Goal: Task Accomplishment & Management: Complete application form

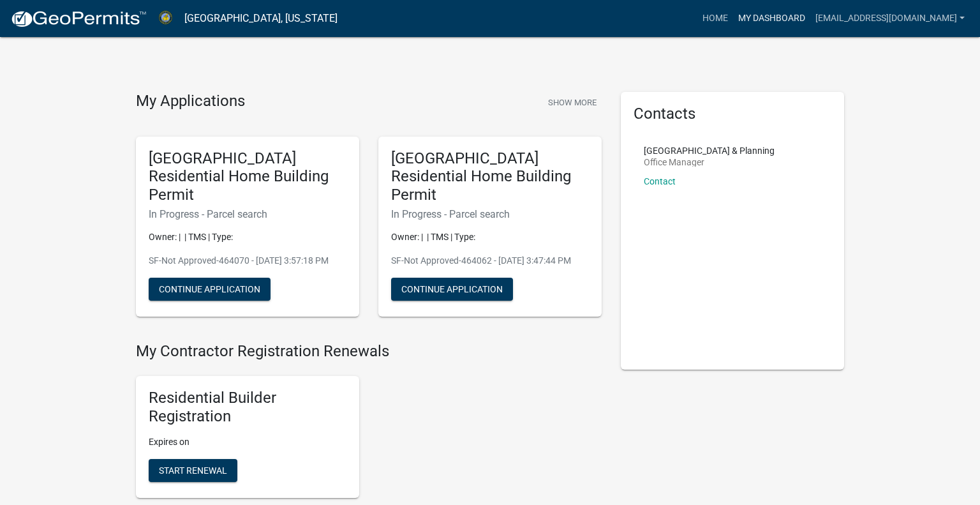
click at [778, 19] on link "My Dashboard" at bounding box center [771, 18] width 77 height 24
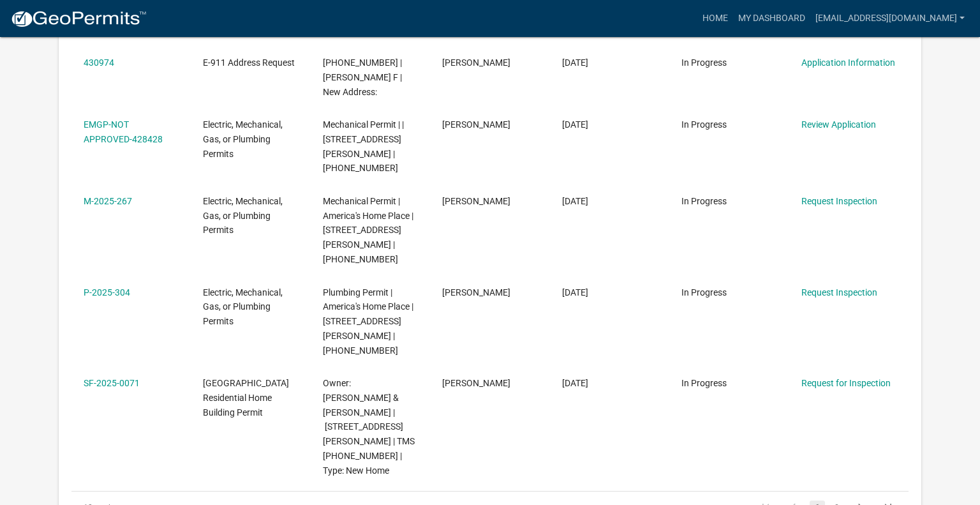
scroll to position [684, 0]
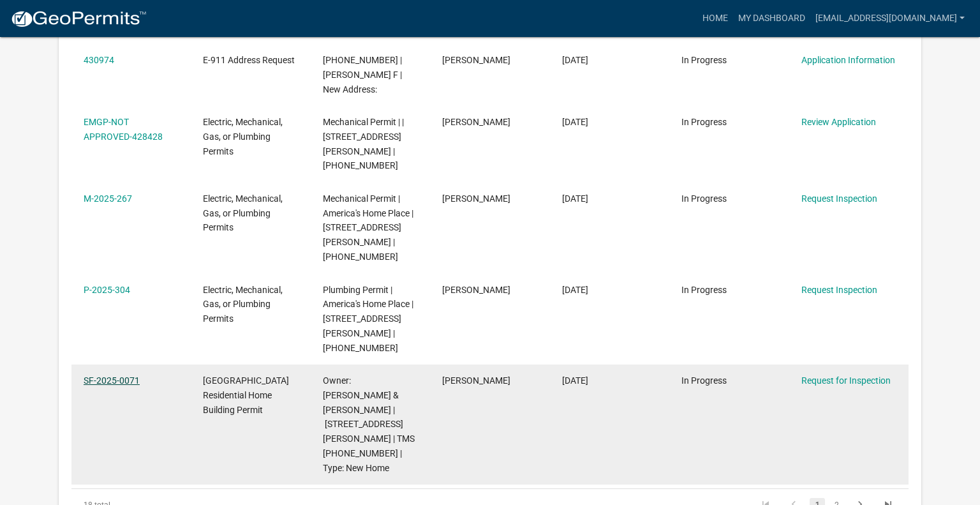
click at [128, 375] on link "SF-2025-0071" at bounding box center [112, 380] width 56 height 10
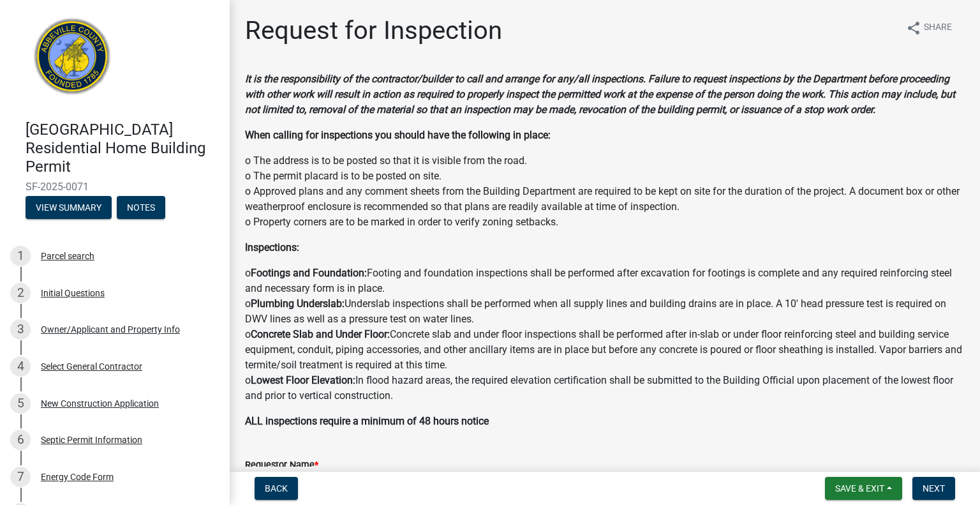
scroll to position [765, 0]
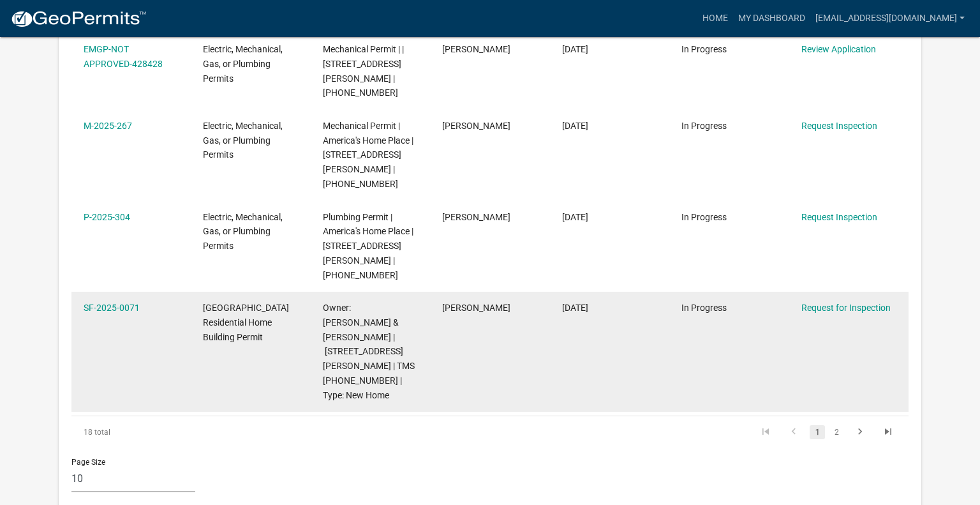
scroll to position [755, 0]
click at [125, 304] on link "SF-2025-0071" at bounding box center [112, 309] width 56 height 10
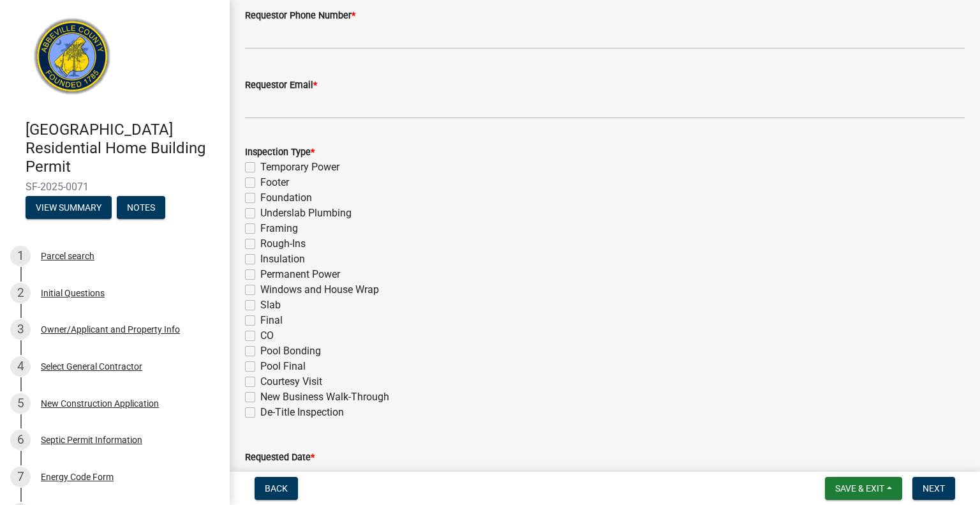
scroll to position [765, 0]
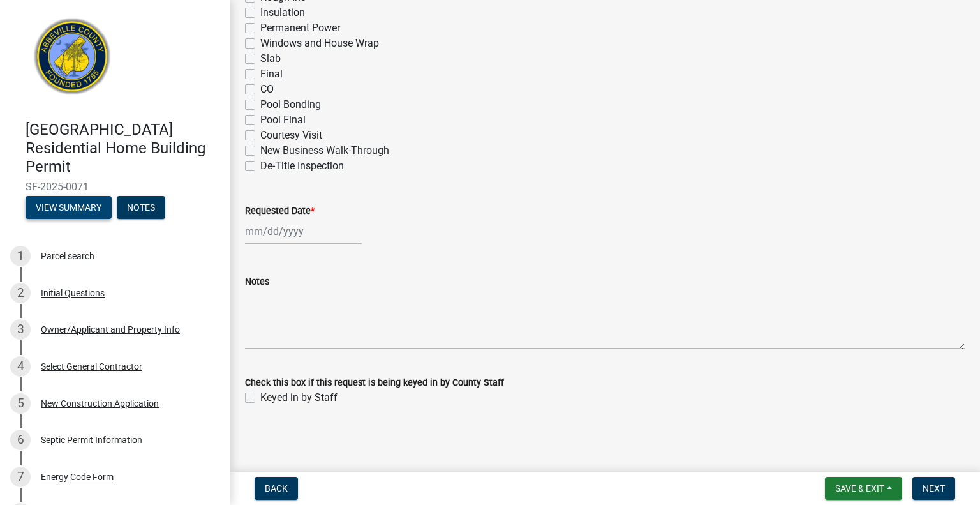
click at [78, 196] on button "View Summary" at bounding box center [69, 207] width 86 height 23
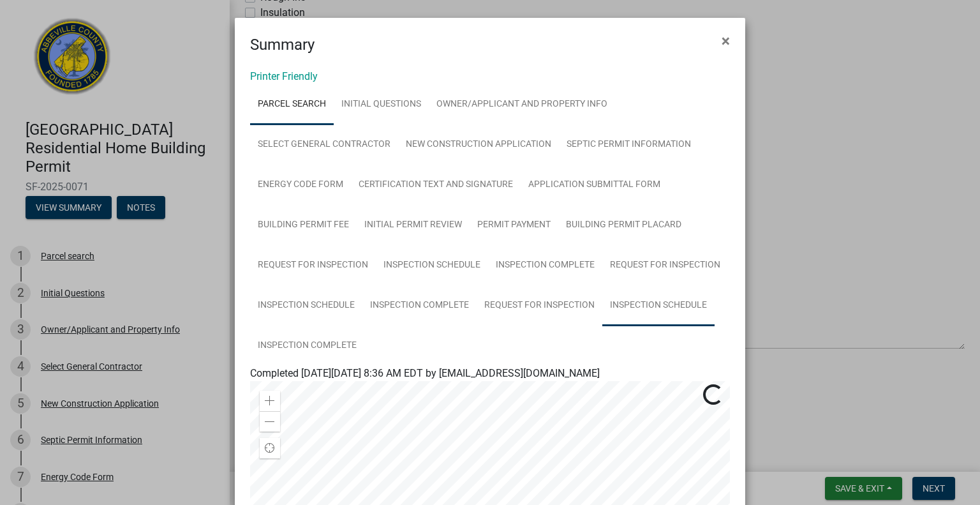
click at [646, 311] on link "Inspection Schedule" at bounding box center [658, 305] width 112 height 41
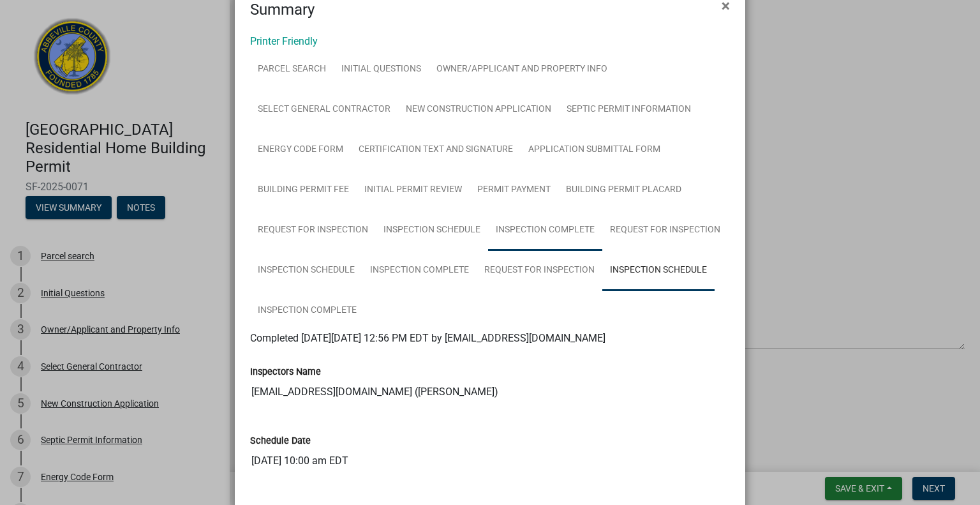
scroll to position [34, 0]
click at [340, 306] on link "Inspection Complete" at bounding box center [307, 311] width 114 height 41
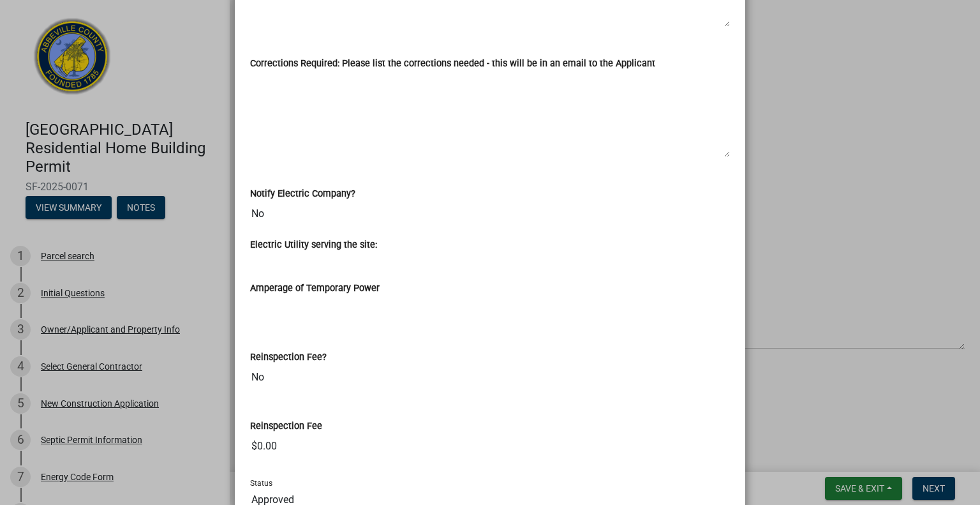
scroll to position [0, 0]
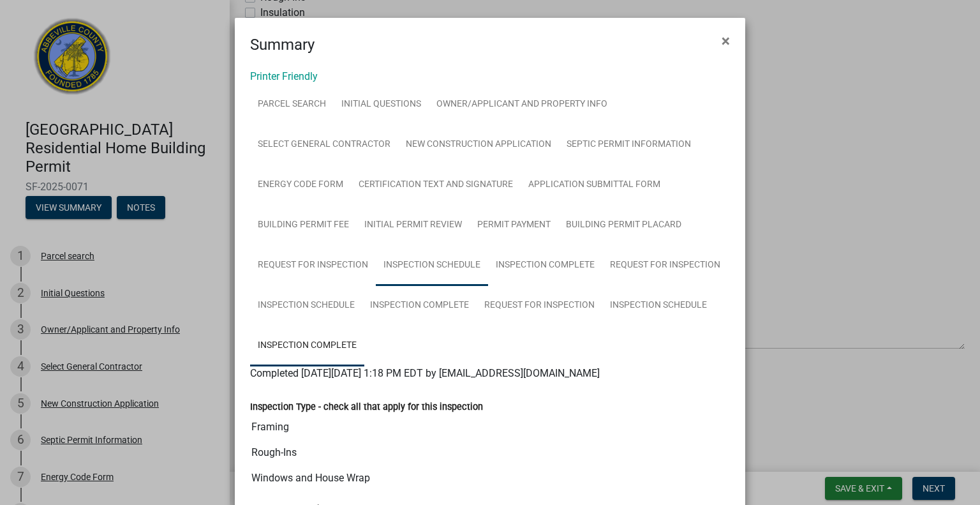
click at [452, 260] on link "Inspection Schedule" at bounding box center [432, 265] width 112 height 41
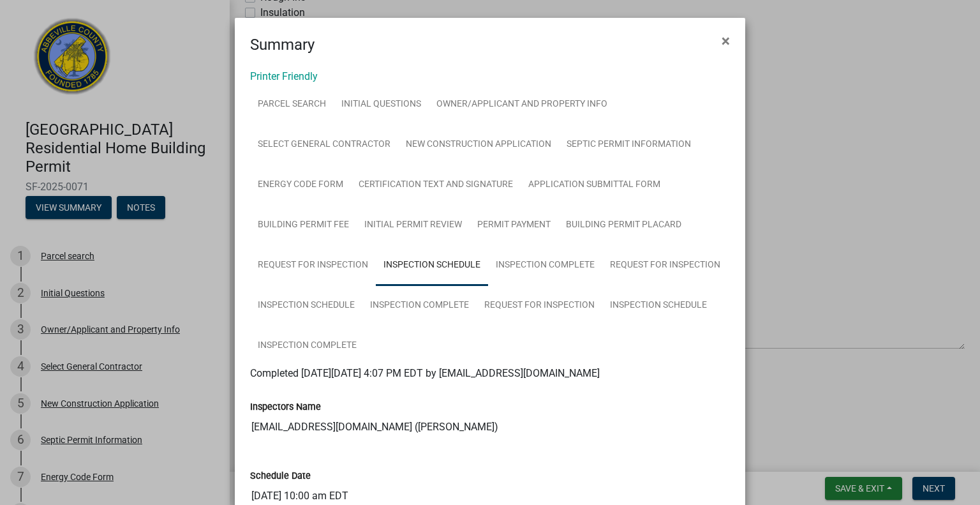
scroll to position [110, 0]
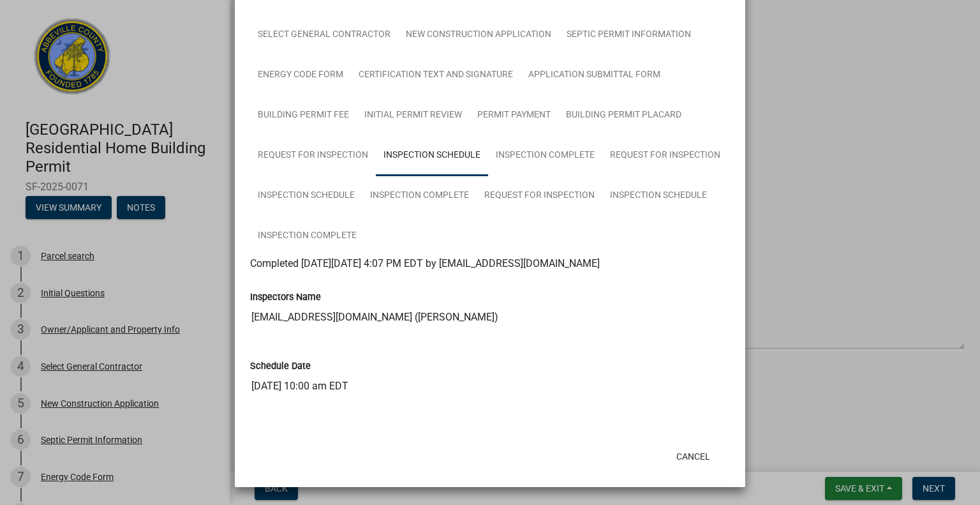
click at [445, 154] on link "Inspection Schedule" at bounding box center [432, 155] width 112 height 41
click at [521, 161] on link "Inspection Complete" at bounding box center [545, 155] width 114 height 41
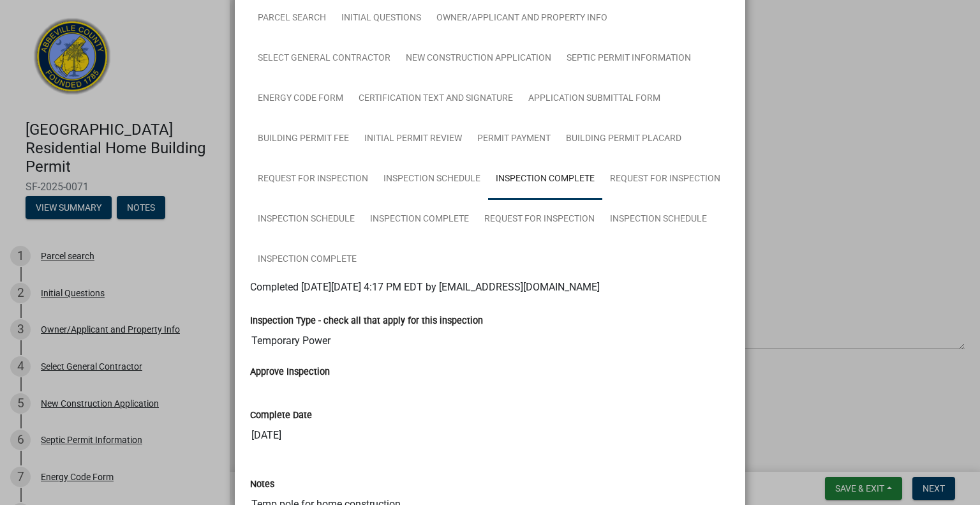
scroll to position [61, 0]
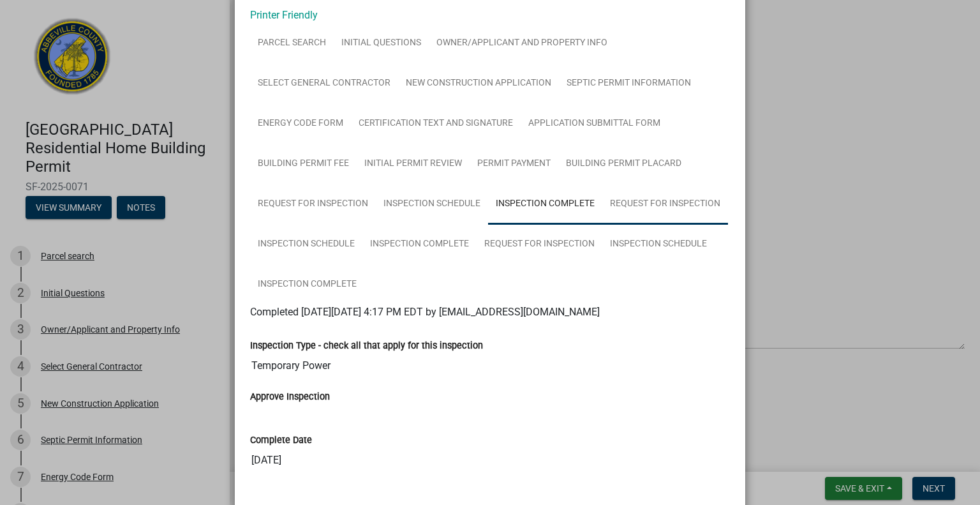
click at [623, 206] on link "Request for Inspection" at bounding box center [665, 204] width 126 height 41
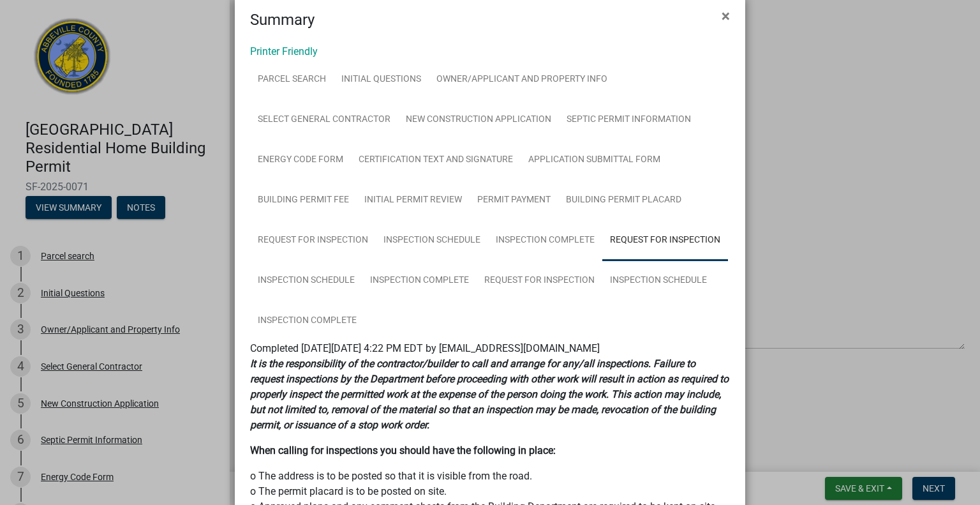
scroll to position [24, 0]
click at [313, 279] on link "Inspection Schedule" at bounding box center [306, 281] width 112 height 41
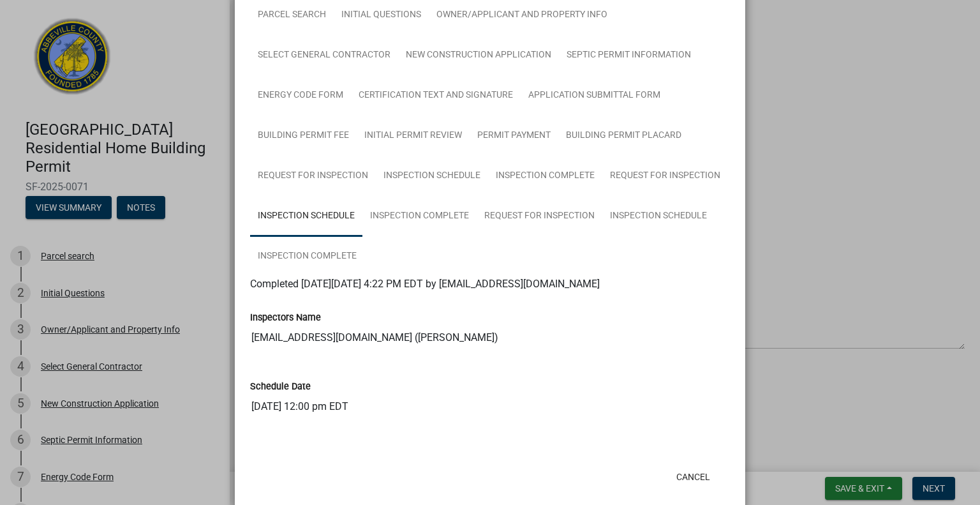
scroll to position [85, 0]
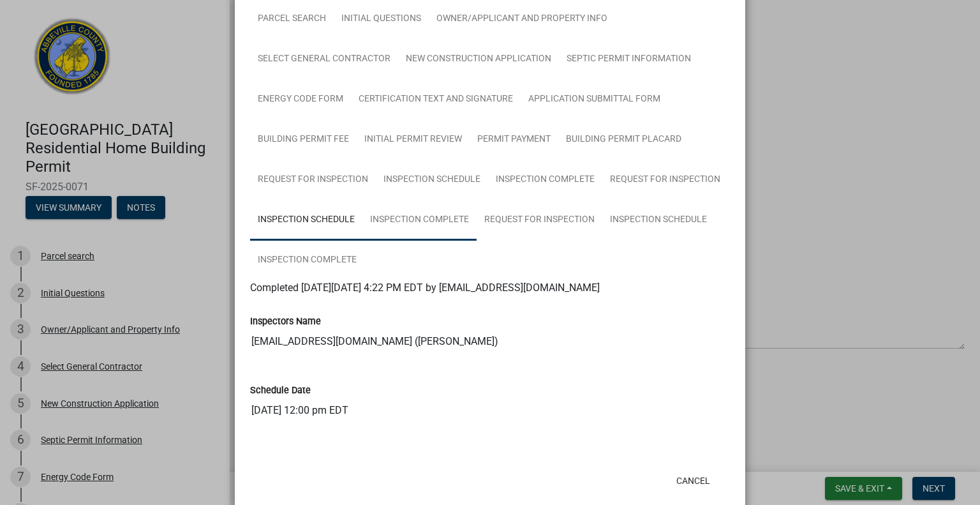
click at [416, 225] on link "Inspection Complete" at bounding box center [419, 220] width 114 height 41
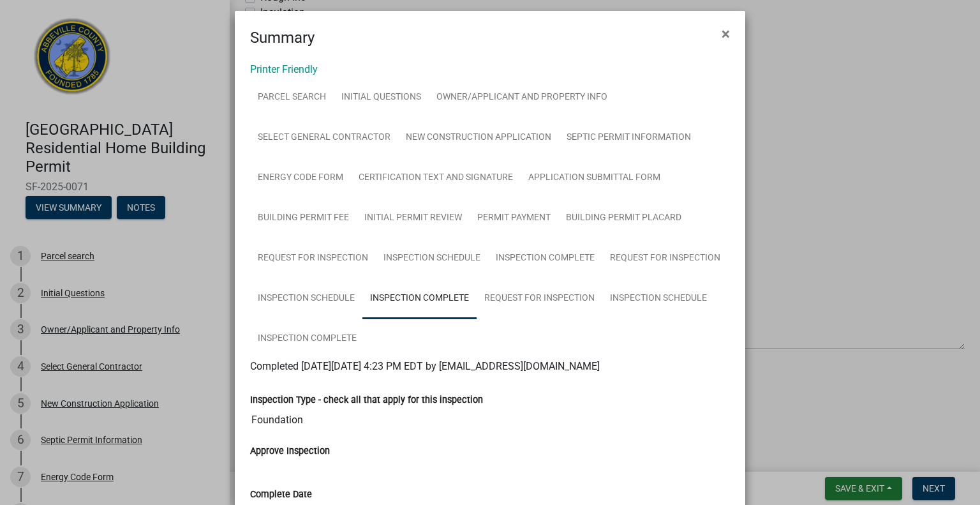
scroll to position [4, 0]
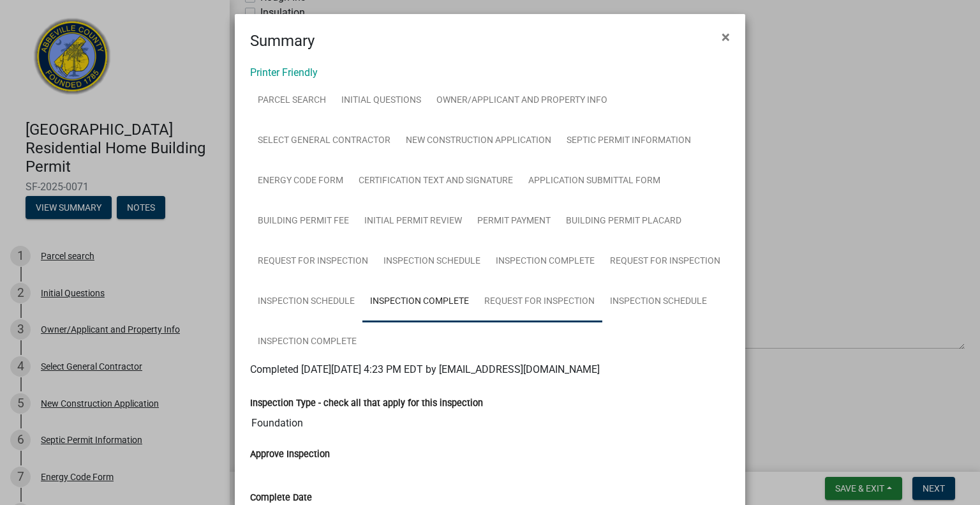
click at [516, 307] on link "Request for Inspection" at bounding box center [540, 301] width 126 height 41
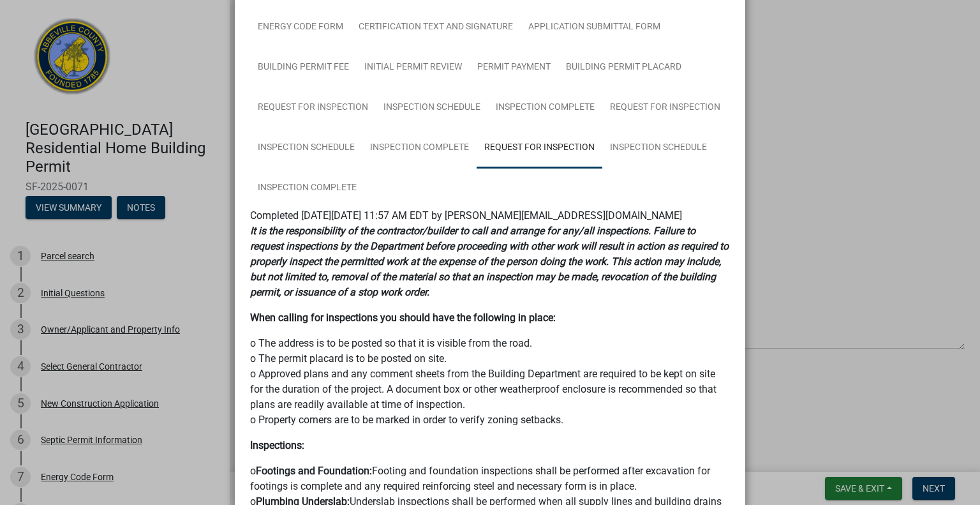
scroll to position [165, 0]
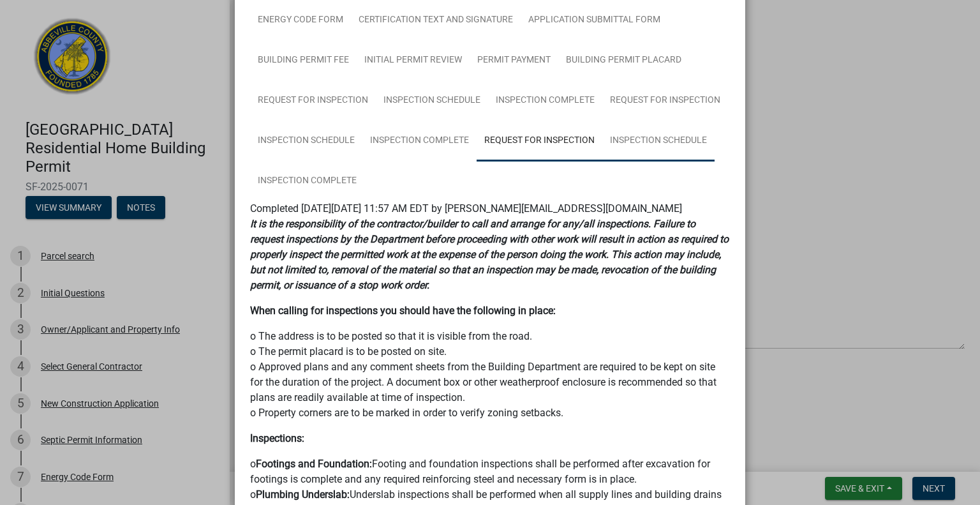
click at [656, 132] on link "Inspection Schedule" at bounding box center [658, 141] width 112 height 41
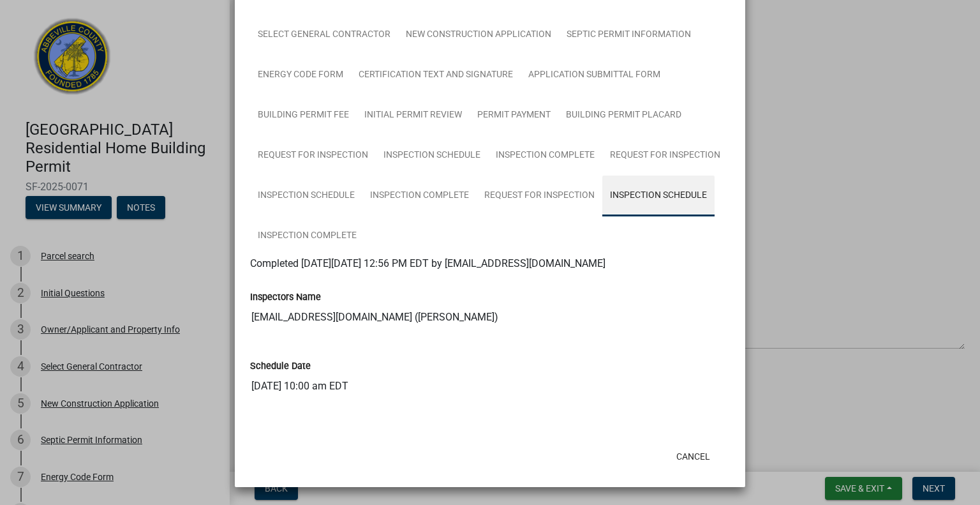
scroll to position [110, 0]
click at [336, 233] on link "Inspection Complete" at bounding box center [307, 236] width 114 height 41
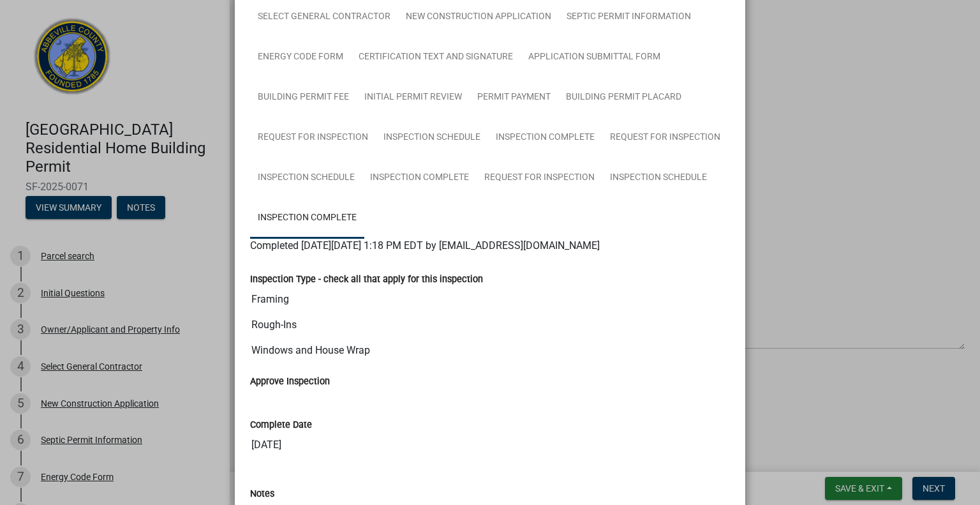
scroll to position [0, 0]
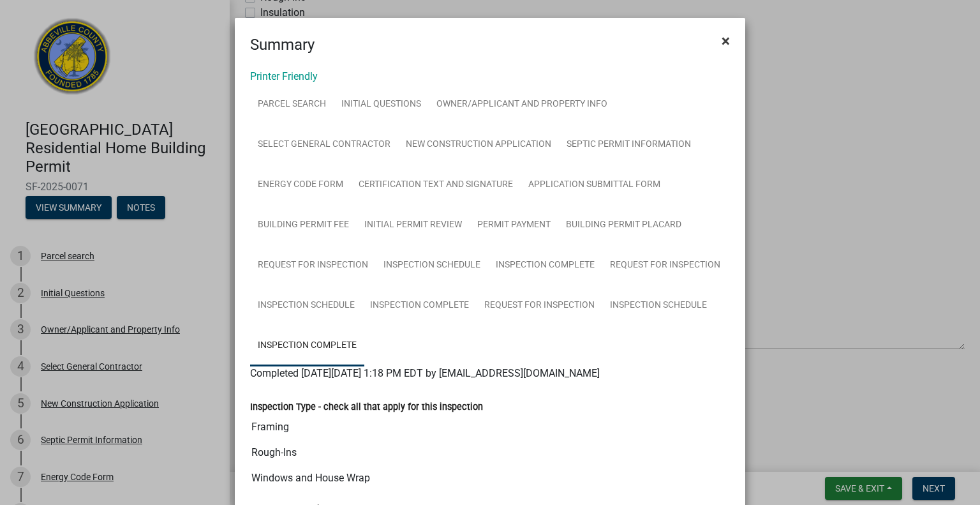
click at [727, 47] on span "×" at bounding box center [726, 41] width 8 height 18
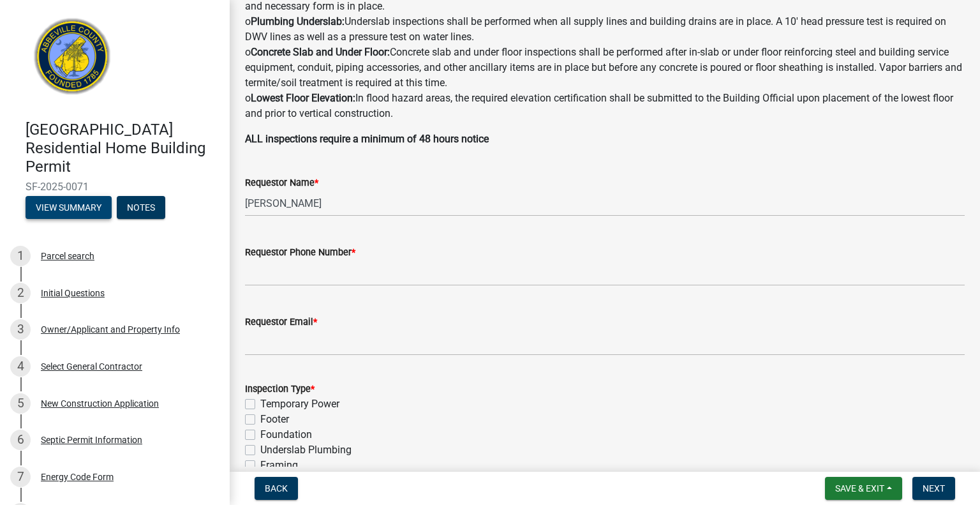
scroll to position [283, 0]
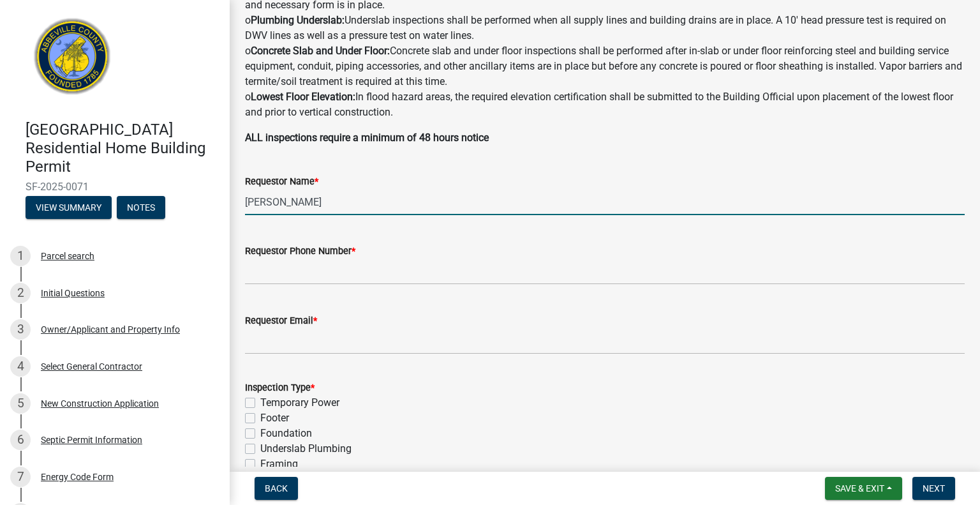
click at [385, 202] on input "[PERSON_NAME]" at bounding box center [605, 202] width 720 height 26
type input "A"
type input "[PERSON_NAME]"
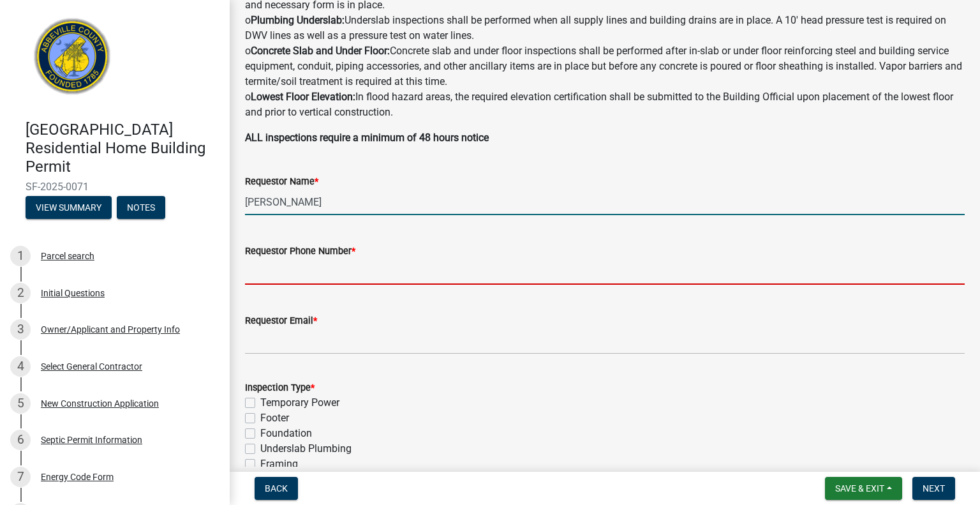
click at [316, 274] on input "Requestor Phone Number *" at bounding box center [605, 271] width 720 height 26
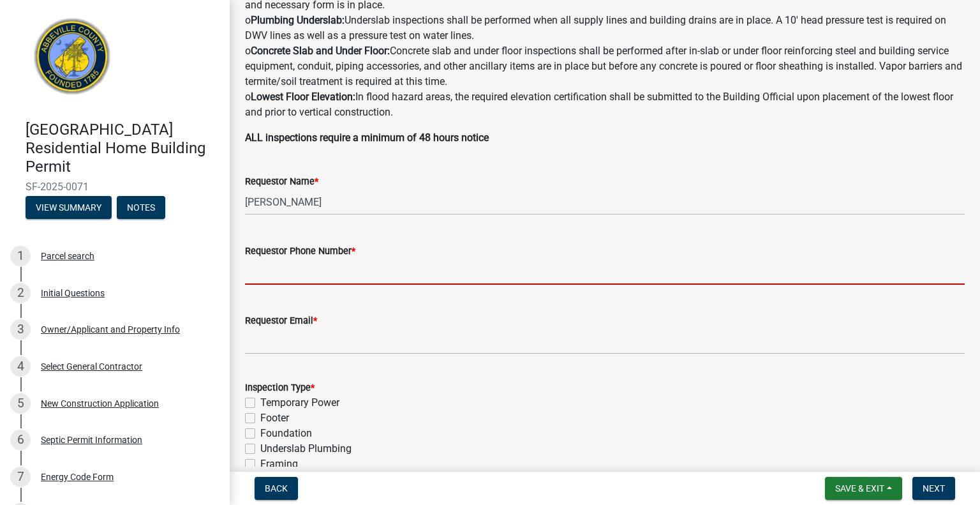
type input "3852309116"
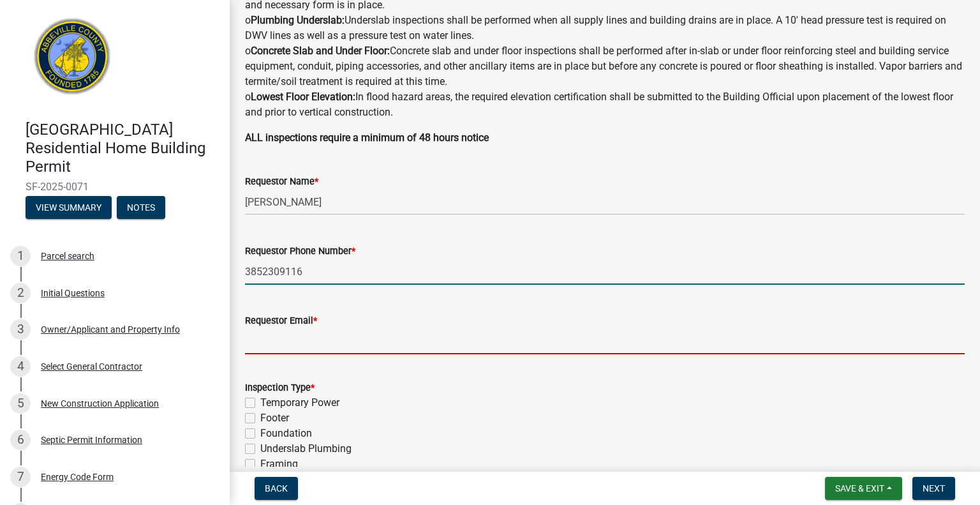
click at [296, 344] on input "Requestor Email *" at bounding box center [605, 341] width 720 height 26
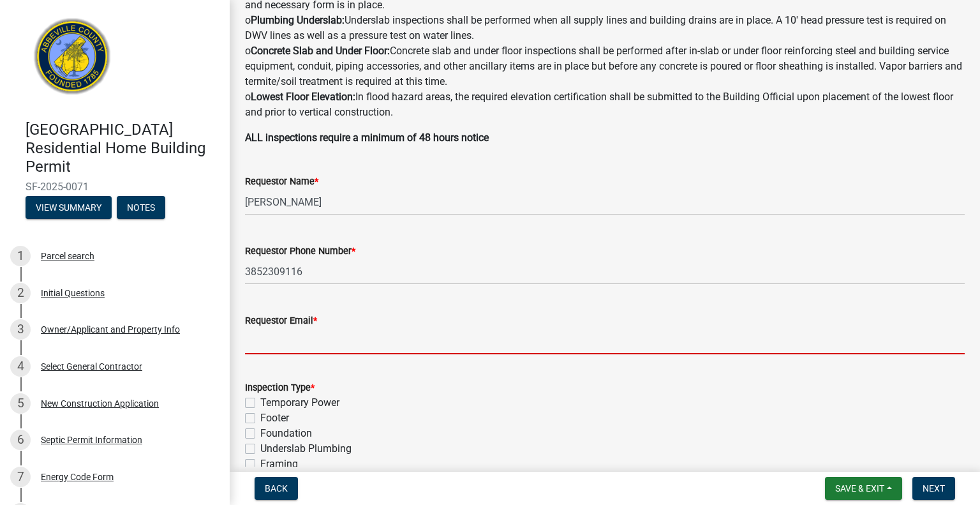
type input "[PERSON_NAME][EMAIL_ADDRESS][PERSON_NAME][DOMAIN_NAME]"
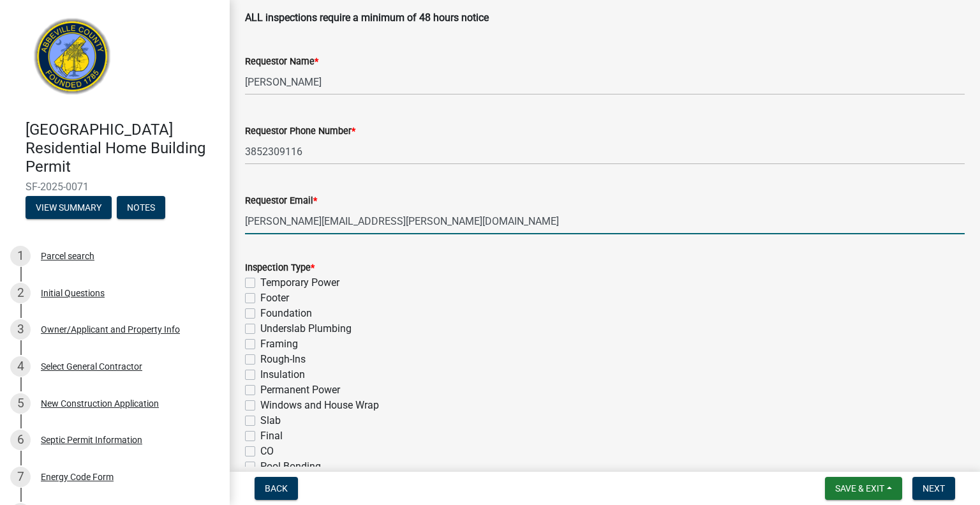
scroll to position [408, 0]
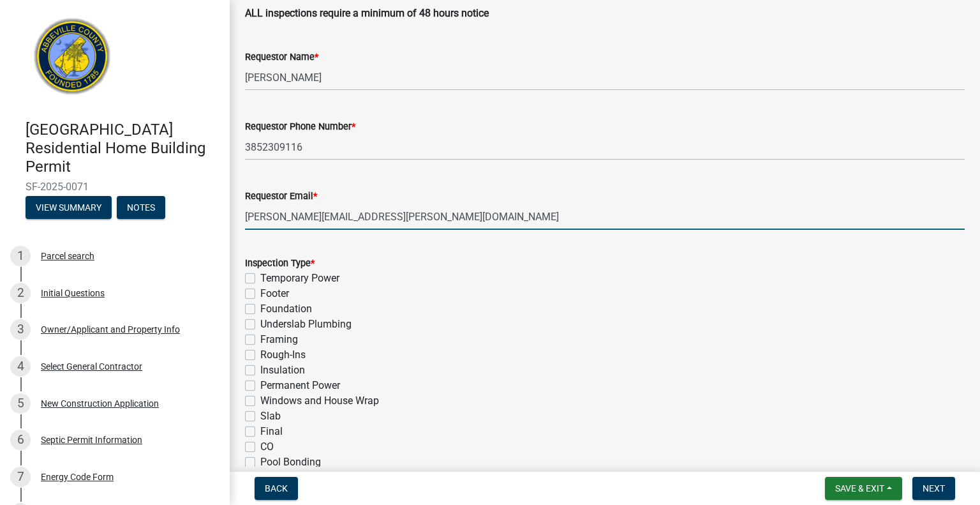
click at [272, 371] on label "Insulation" at bounding box center [282, 369] width 45 height 15
click at [269, 371] on input "Insulation" at bounding box center [264, 366] width 8 height 8
checkbox input "true"
checkbox input "false"
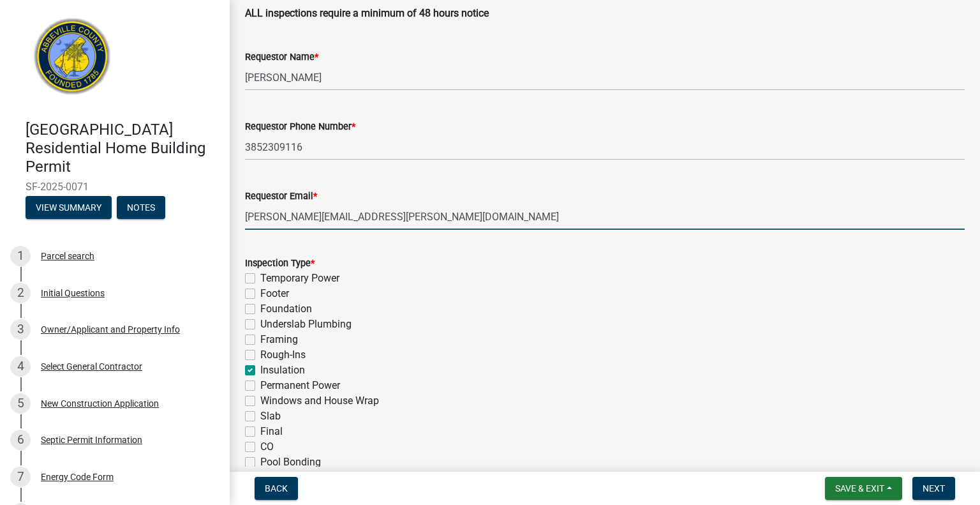
checkbox input "false"
checkbox input "true"
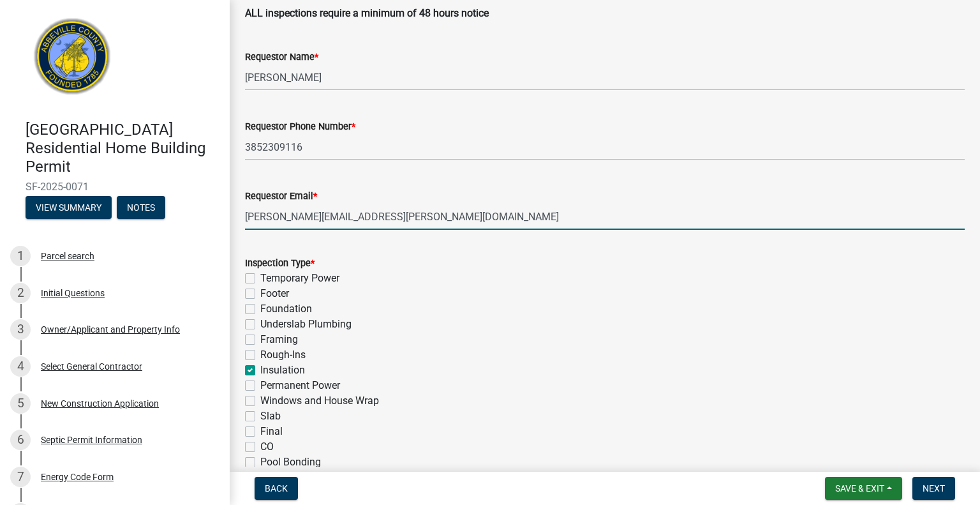
checkbox input "false"
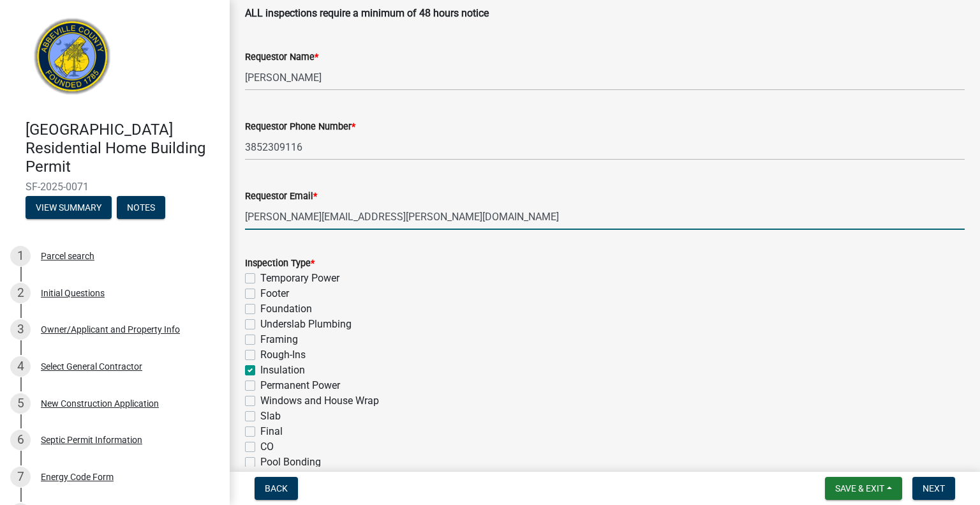
checkbox input "false"
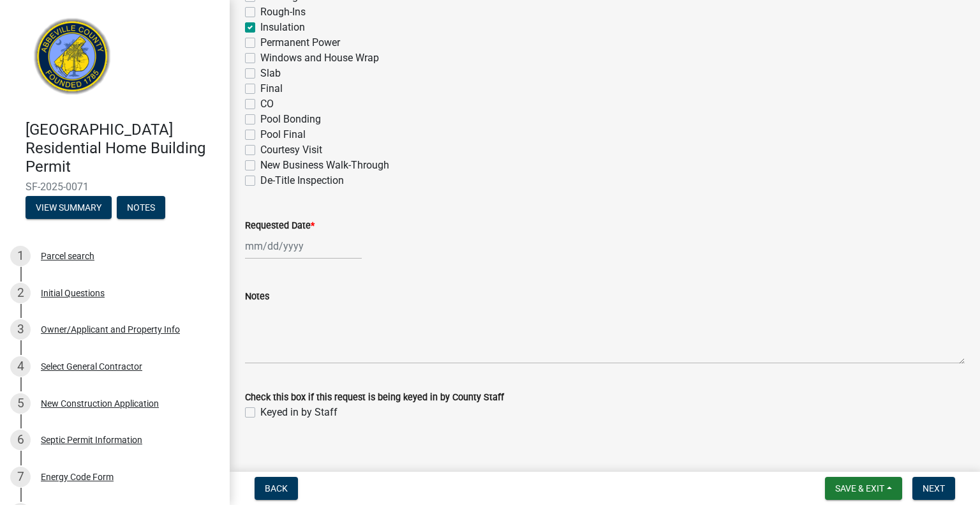
scroll to position [765, 0]
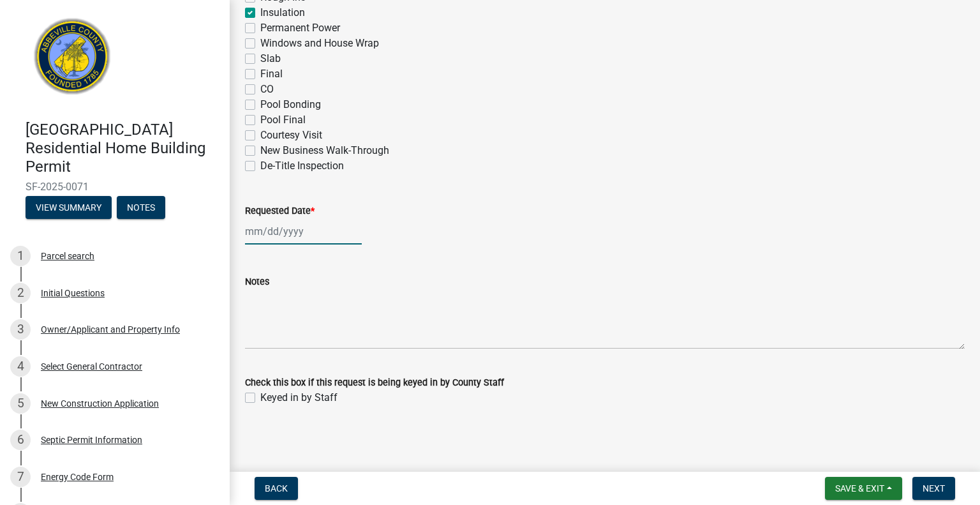
click at [298, 230] on div at bounding box center [303, 231] width 117 height 26
select select "8"
select select "2025"
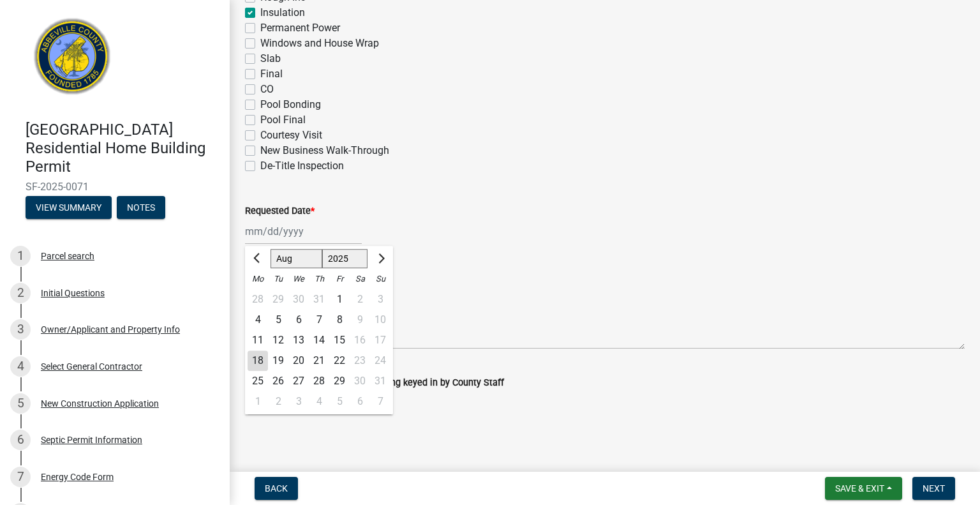
click at [278, 359] on div "19" at bounding box center [278, 360] width 20 height 20
type input "08/19/2025"
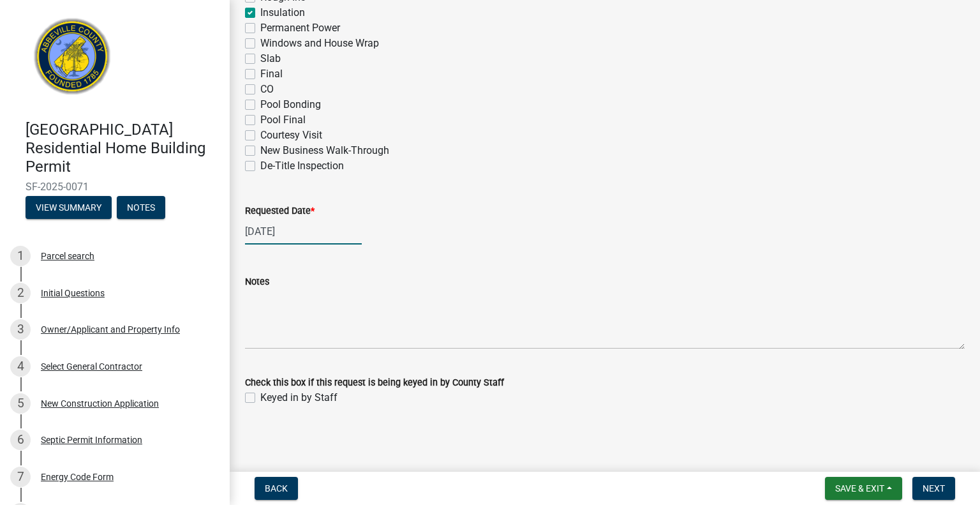
click at [293, 240] on div "08/19/2025" at bounding box center [303, 231] width 117 height 26
select select "8"
select select "2025"
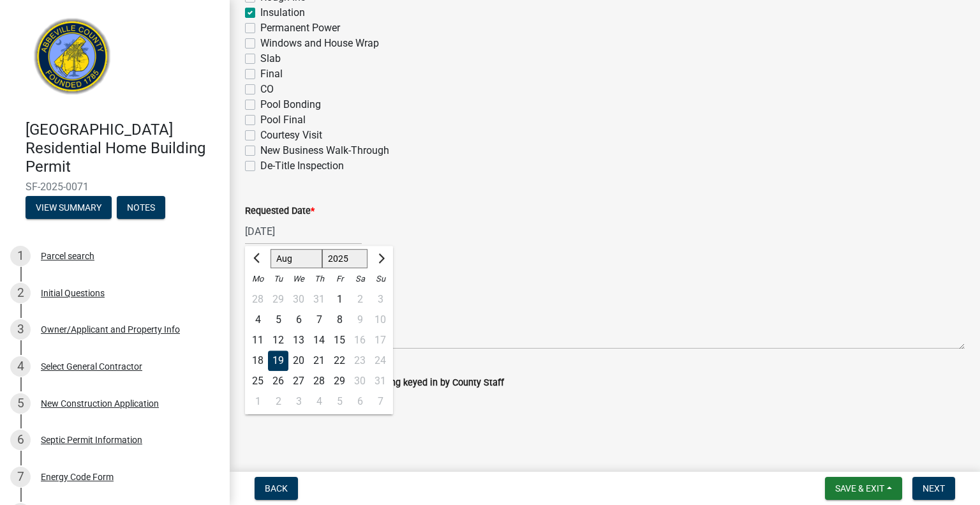
click at [299, 359] on div "20" at bounding box center [298, 360] width 20 height 20
type input "[DATE]"
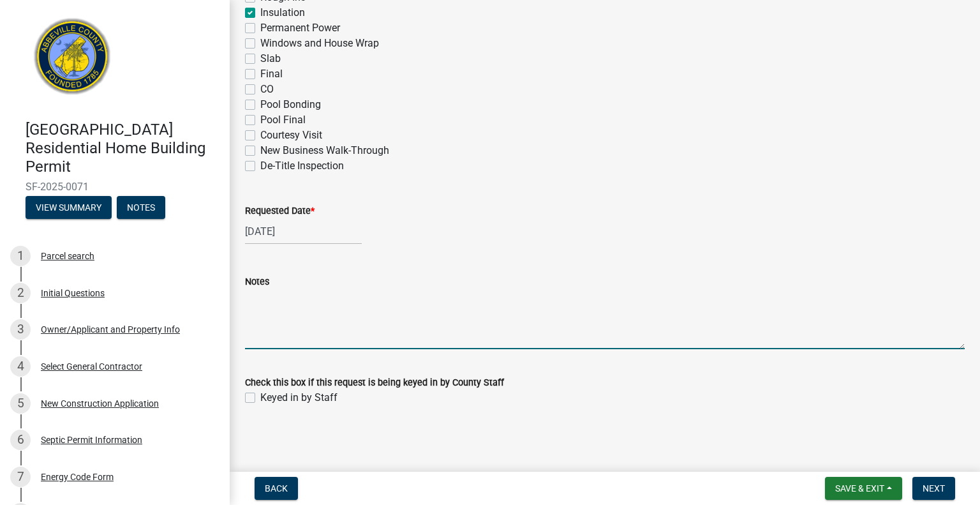
click at [390, 299] on textarea "Notes" at bounding box center [605, 319] width 720 height 60
click at [861, 486] on span "Save & Exit" at bounding box center [859, 488] width 49 height 10
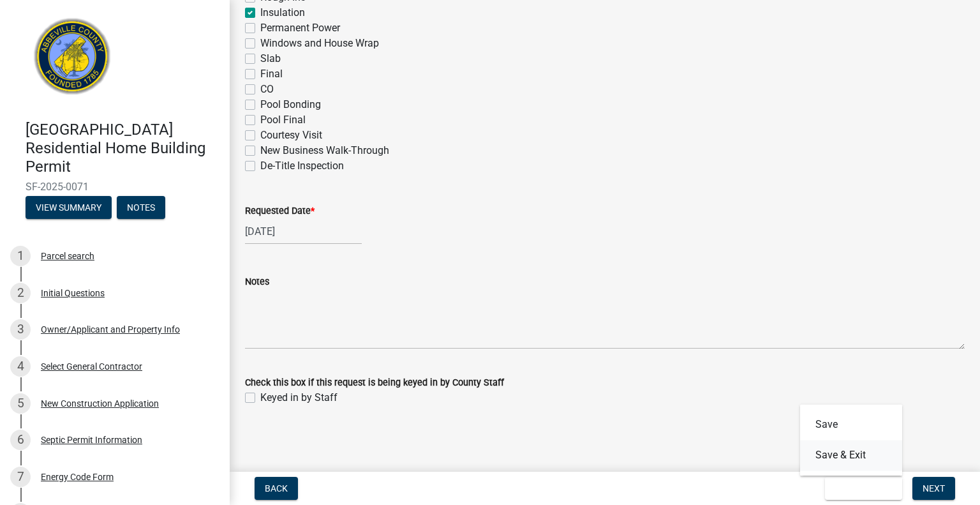
click at [863, 457] on button "Save & Exit" at bounding box center [851, 455] width 102 height 31
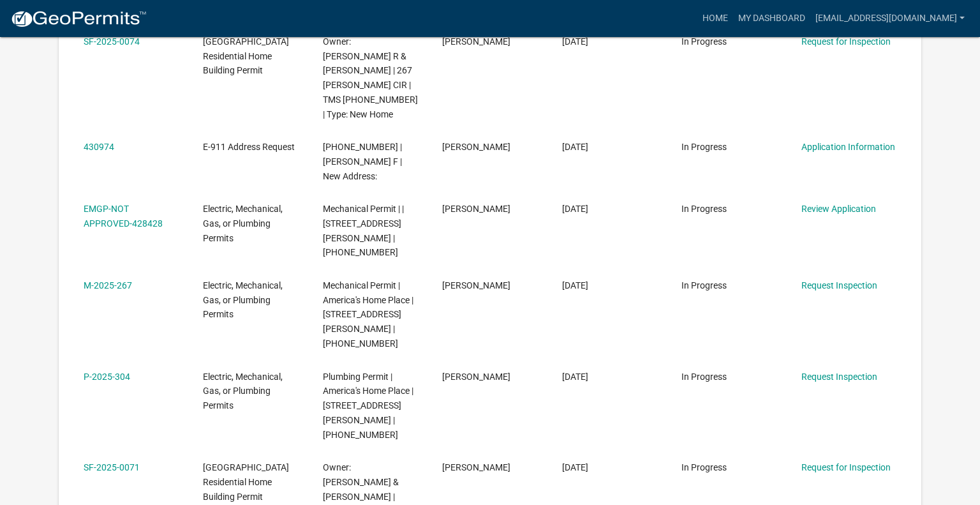
scroll to position [598, 0]
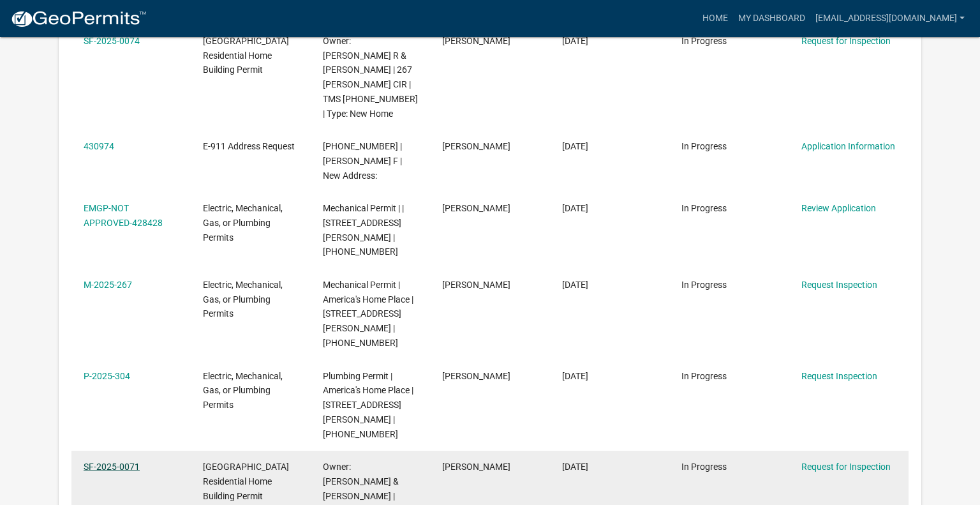
click at [112, 461] on link "SF-2025-0071" at bounding box center [112, 466] width 56 height 10
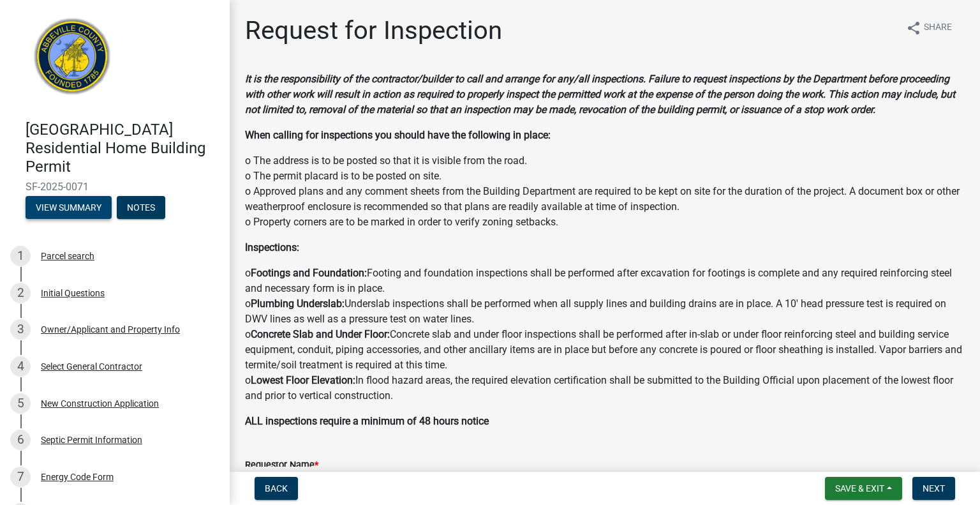
click at [74, 196] on button "View Summary" at bounding box center [69, 207] width 86 height 23
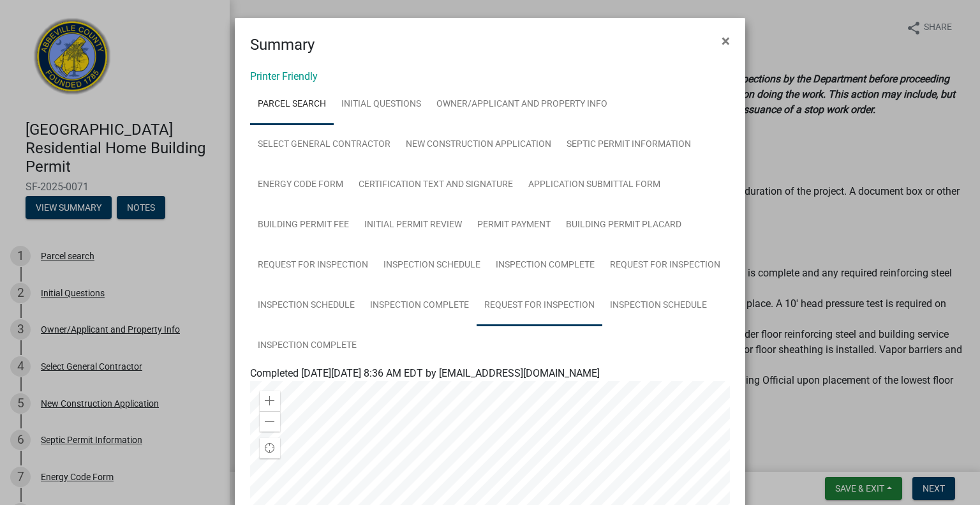
click at [510, 315] on link "Request for Inspection" at bounding box center [540, 305] width 126 height 41
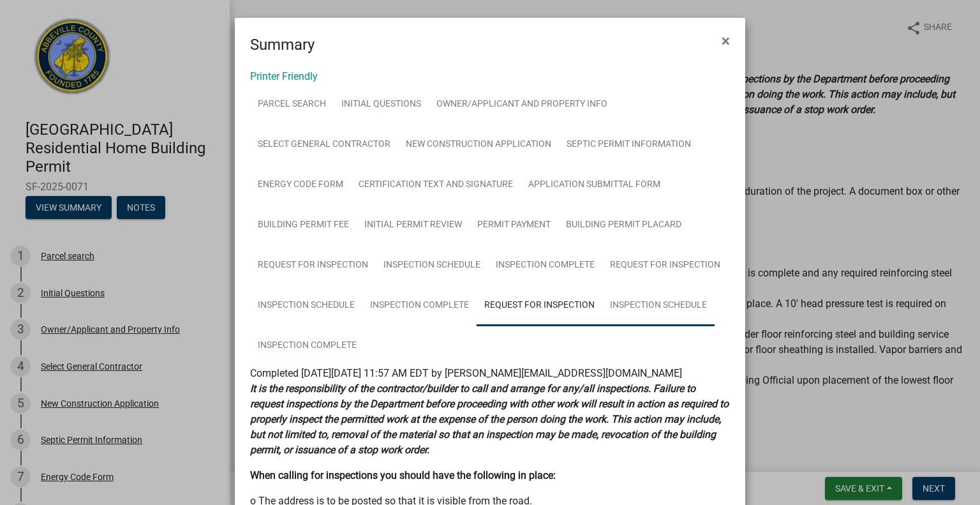
click at [651, 309] on link "Inspection Schedule" at bounding box center [658, 305] width 112 height 41
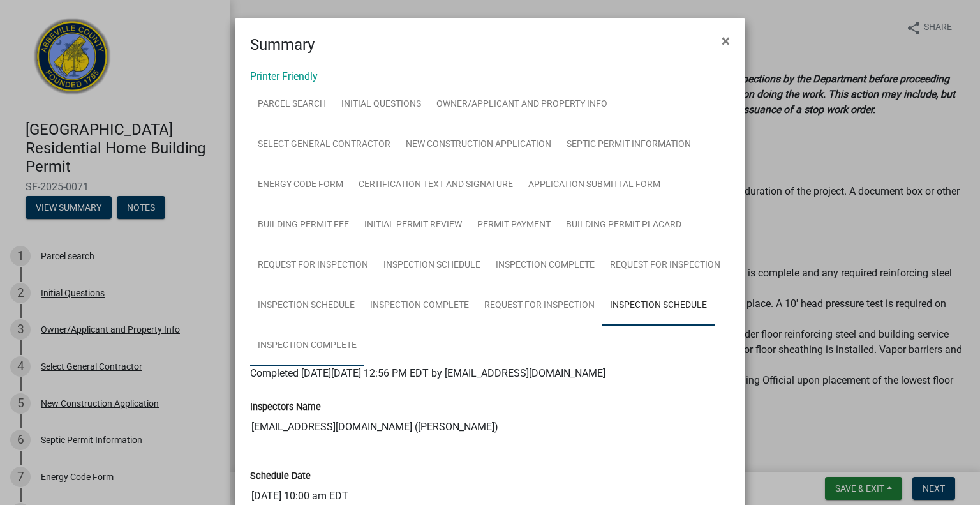
click at [292, 351] on link "Inspection Complete" at bounding box center [307, 345] width 114 height 41
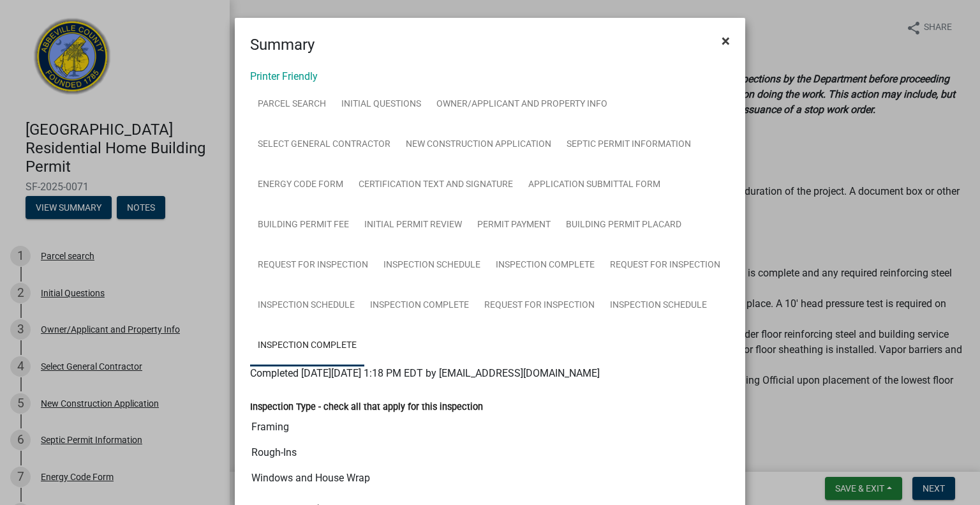
click at [726, 40] on span "×" at bounding box center [726, 41] width 8 height 18
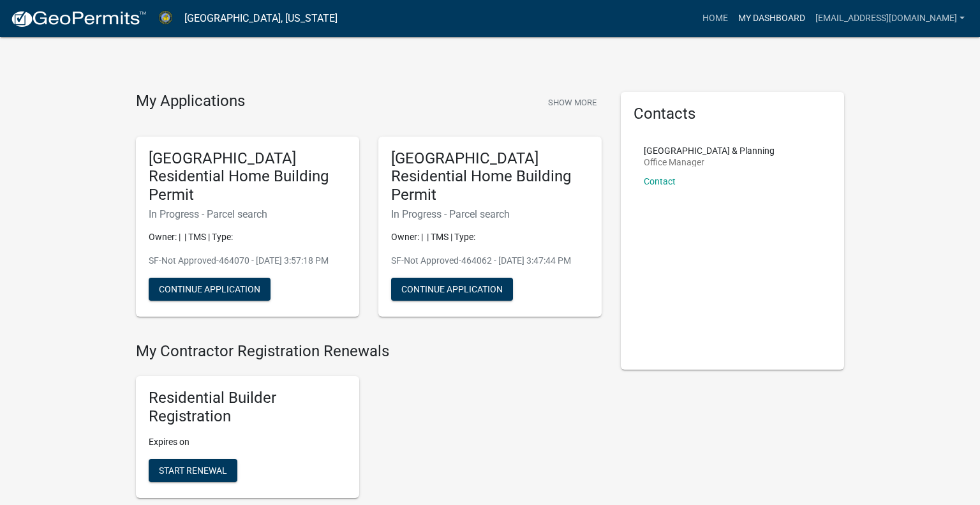
click at [746, 19] on link "My Dashboard" at bounding box center [771, 18] width 77 height 24
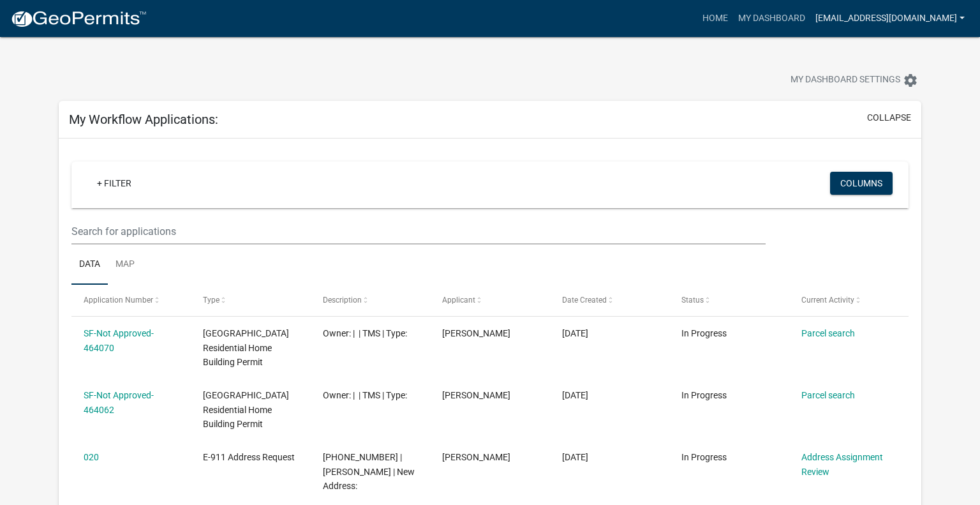
click at [865, 27] on link "[EMAIL_ADDRESS][DOMAIN_NAME]" at bounding box center [890, 18] width 160 height 24
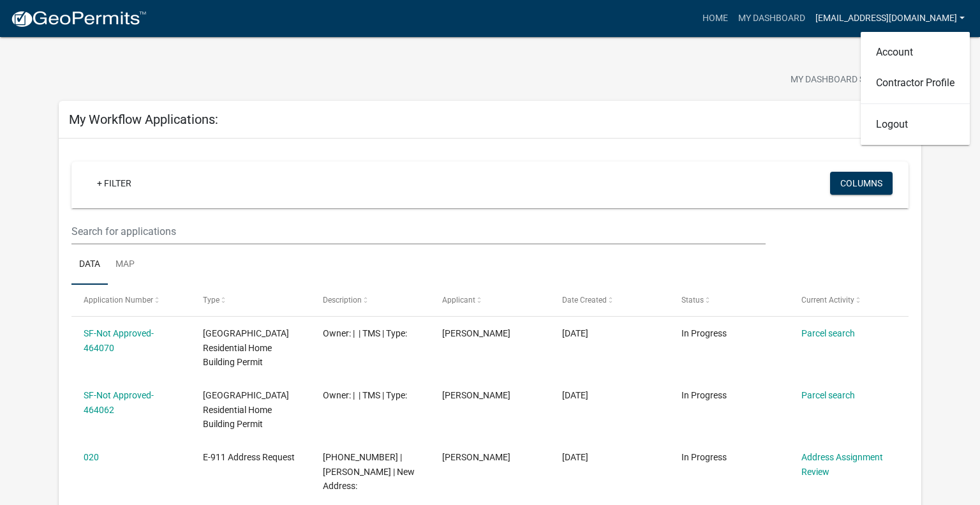
click at [865, 27] on link "[EMAIL_ADDRESS][DOMAIN_NAME]" at bounding box center [890, 18] width 160 height 24
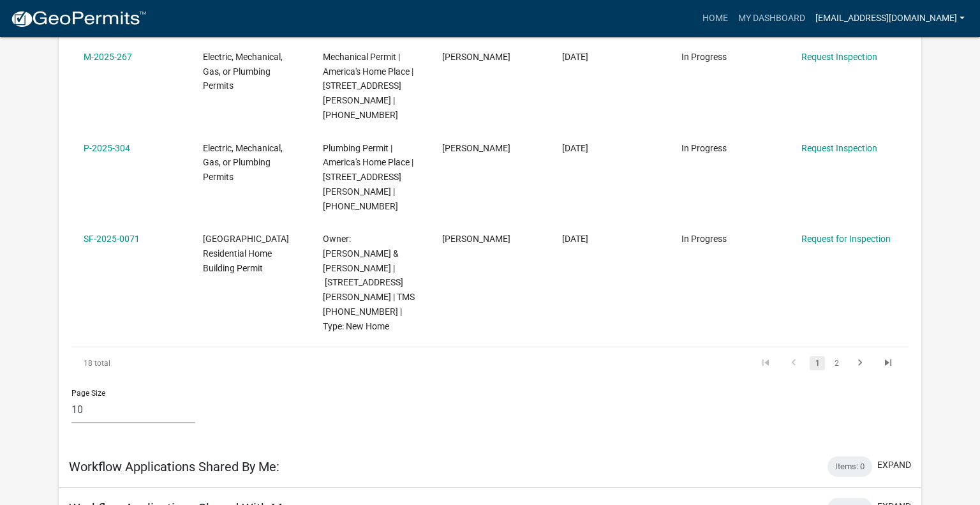
scroll to position [816, 0]
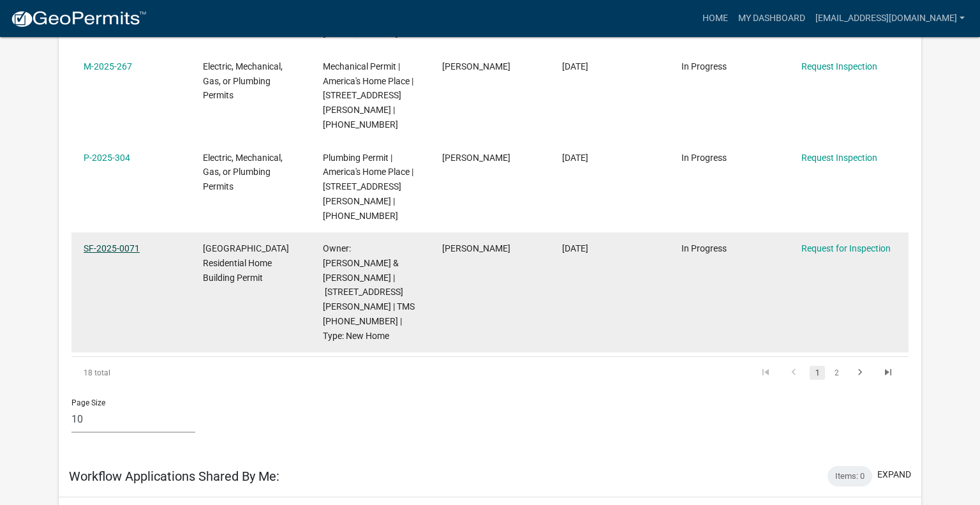
click at [117, 243] on link "SF-2025-0071" at bounding box center [112, 248] width 56 height 10
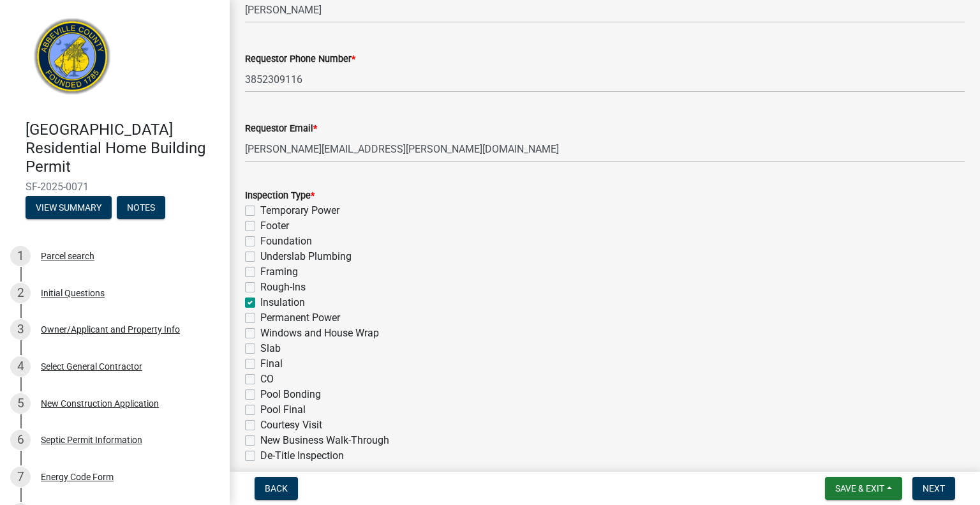
scroll to position [488, 0]
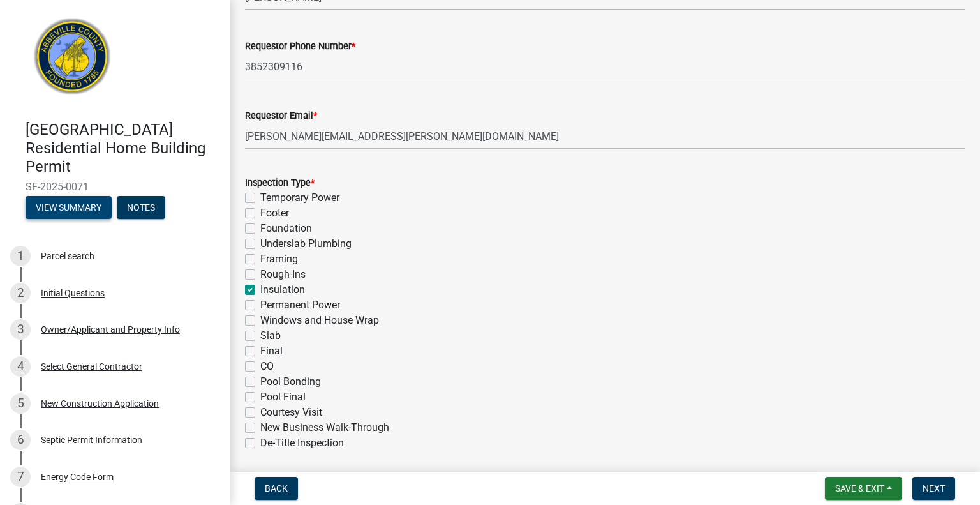
click at [77, 196] on button "View Summary" at bounding box center [69, 207] width 86 height 23
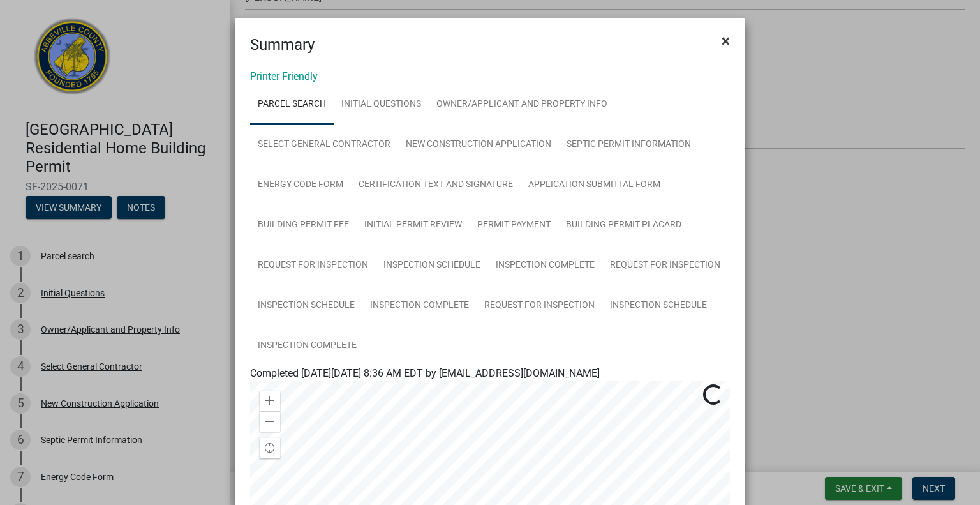
click at [725, 47] on span "×" at bounding box center [726, 41] width 8 height 18
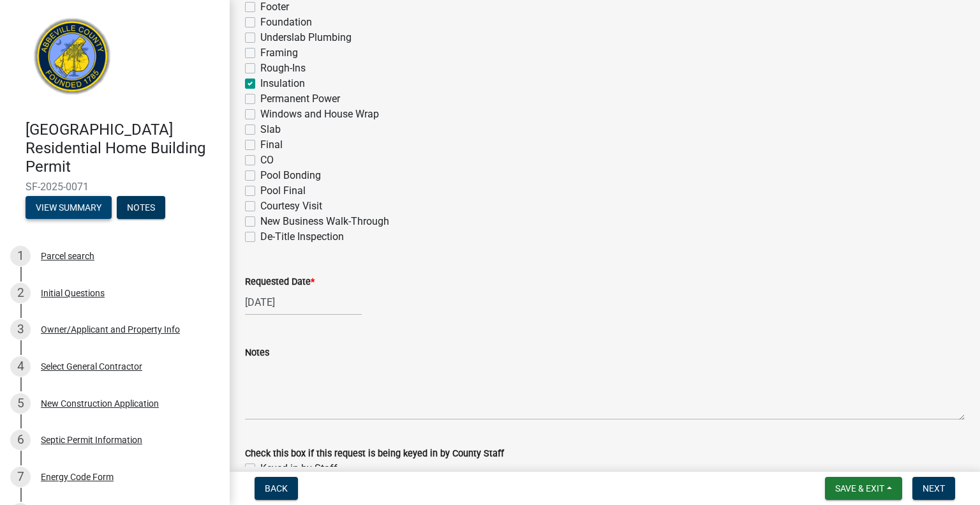
scroll to position [697, 0]
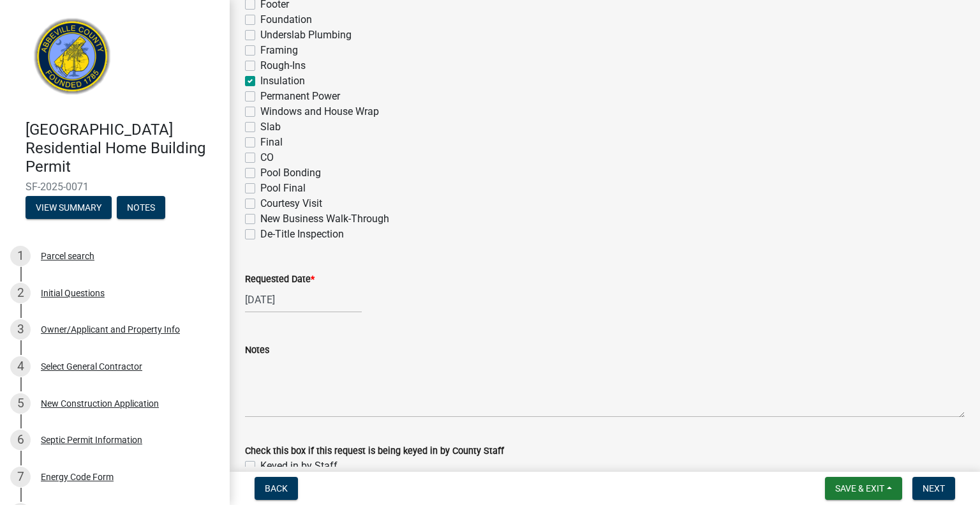
click at [844, 242] on wm-data-entity-input "Inspection Type * Temporary Power Footer Foundation Underslab Plumbing Framing …" at bounding box center [605, 102] width 720 height 302
click at [926, 492] on span "Next" at bounding box center [934, 488] width 22 height 10
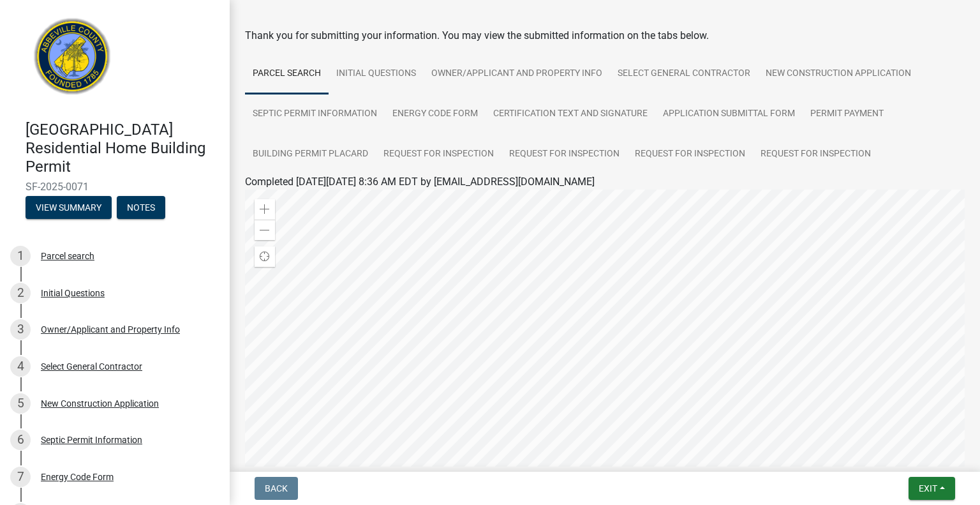
scroll to position [0, 0]
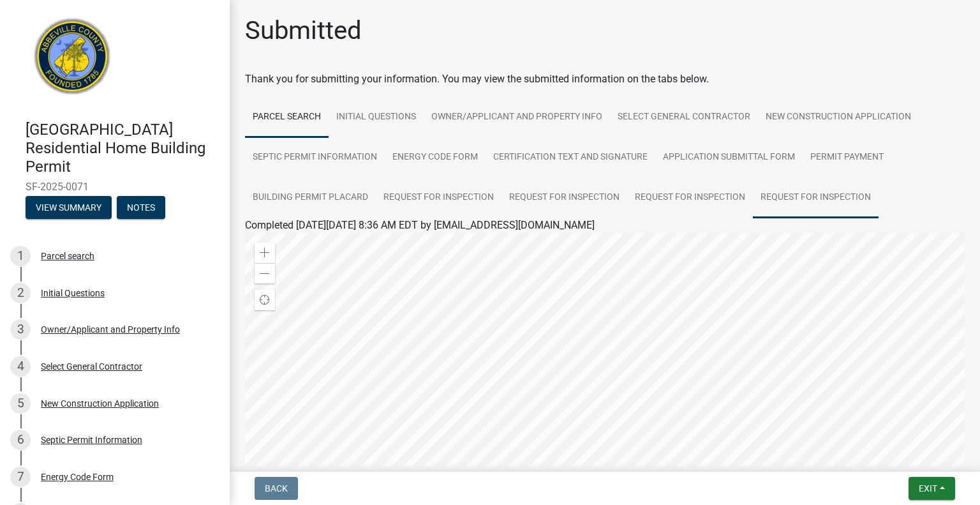
click at [826, 203] on link "Request for Inspection" at bounding box center [816, 197] width 126 height 41
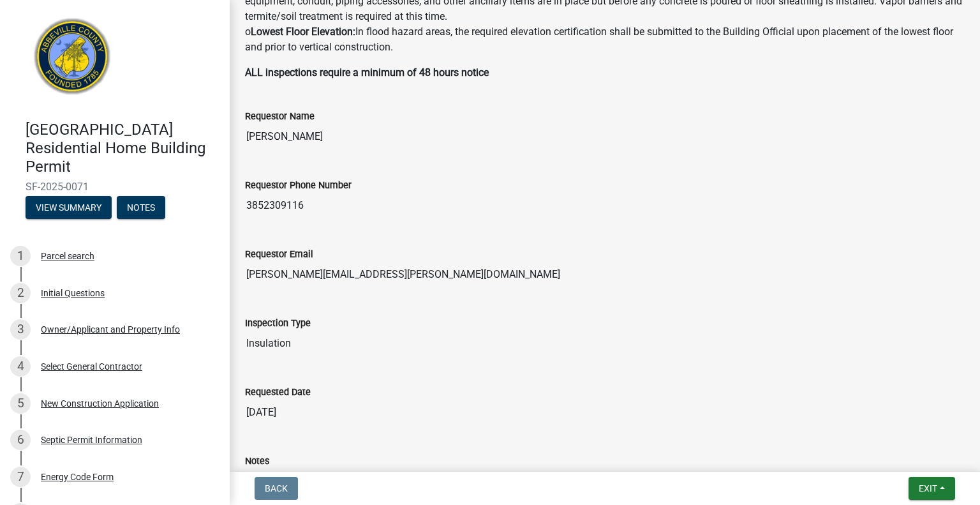
scroll to position [527, 0]
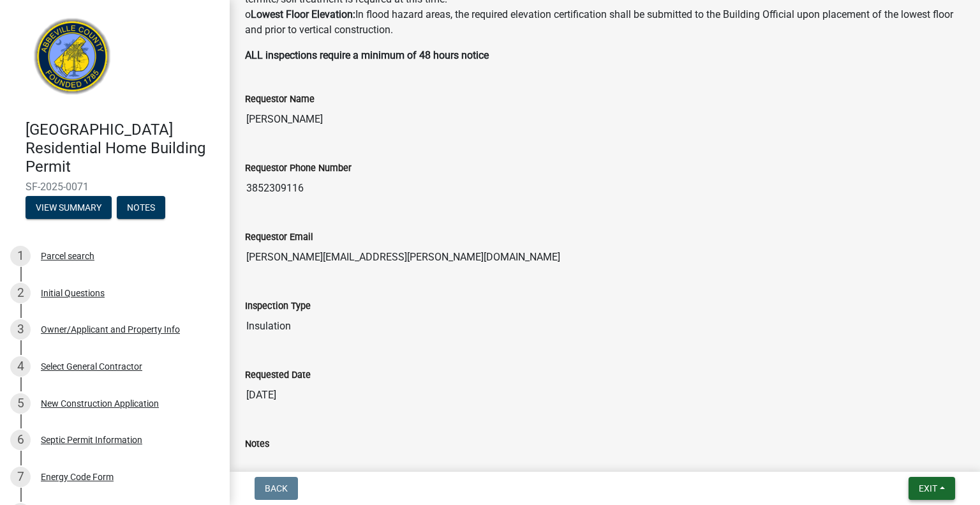
click at [923, 492] on span "Exit" at bounding box center [928, 488] width 19 height 10
click at [917, 464] on button "Save & Exit" at bounding box center [905, 455] width 102 height 31
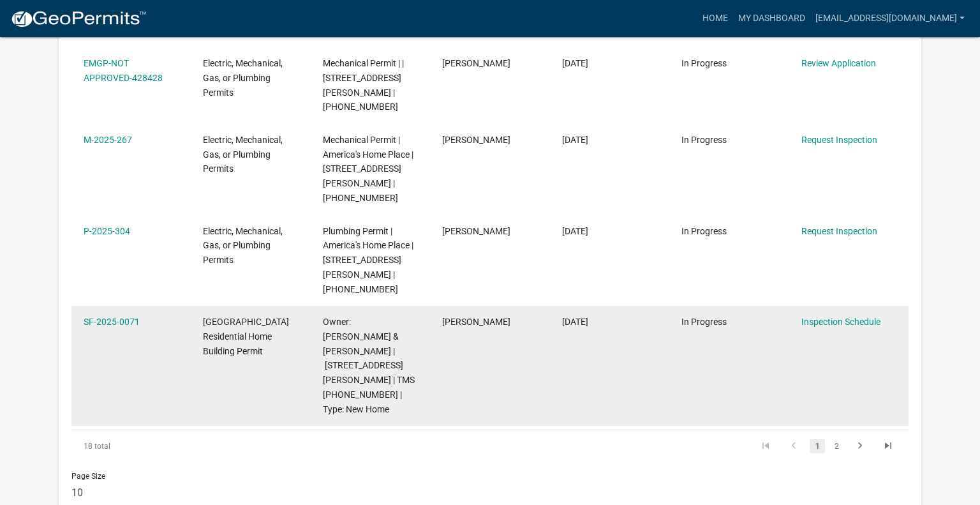
scroll to position [739, 0]
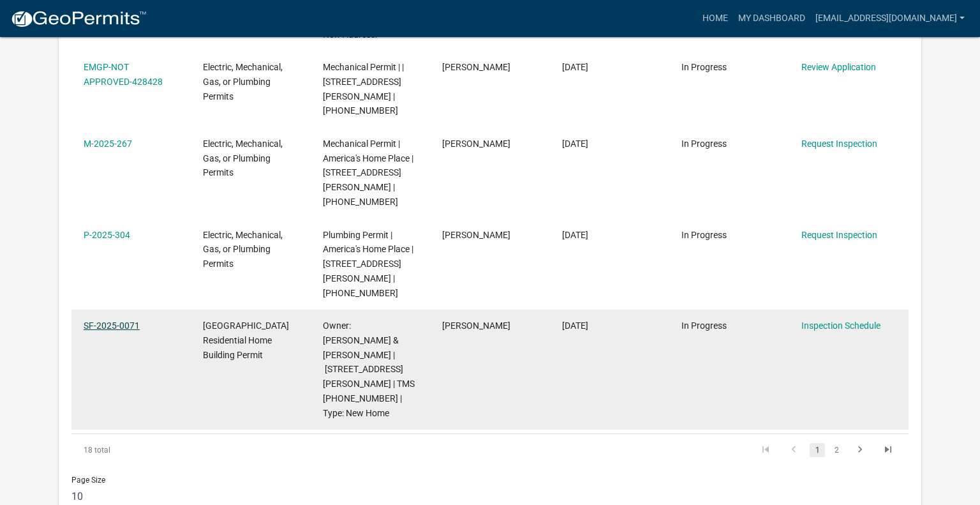
click at [108, 320] on link "SF-2025-0071" at bounding box center [112, 325] width 56 height 10
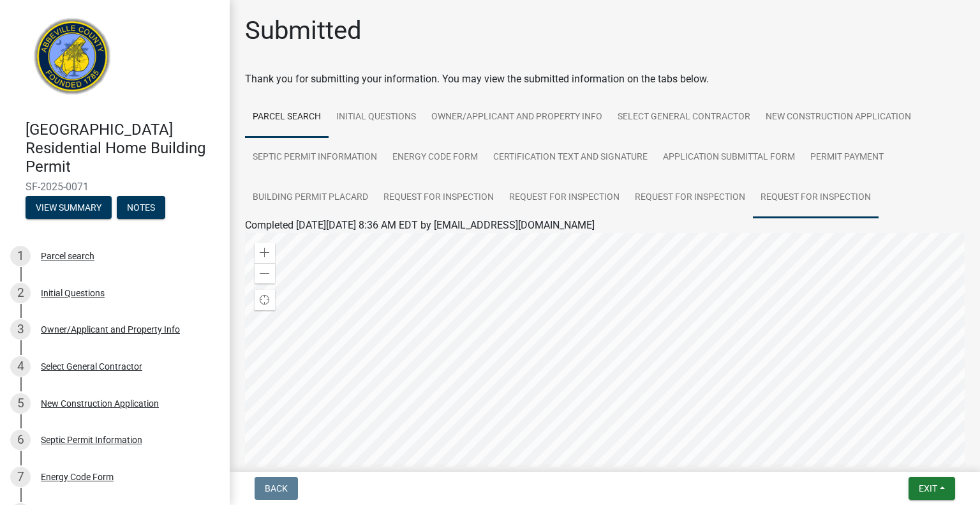
click at [824, 197] on link "Request for Inspection" at bounding box center [816, 197] width 126 height 41
